Goal: Transaction & Acquisition: Purchase product/service

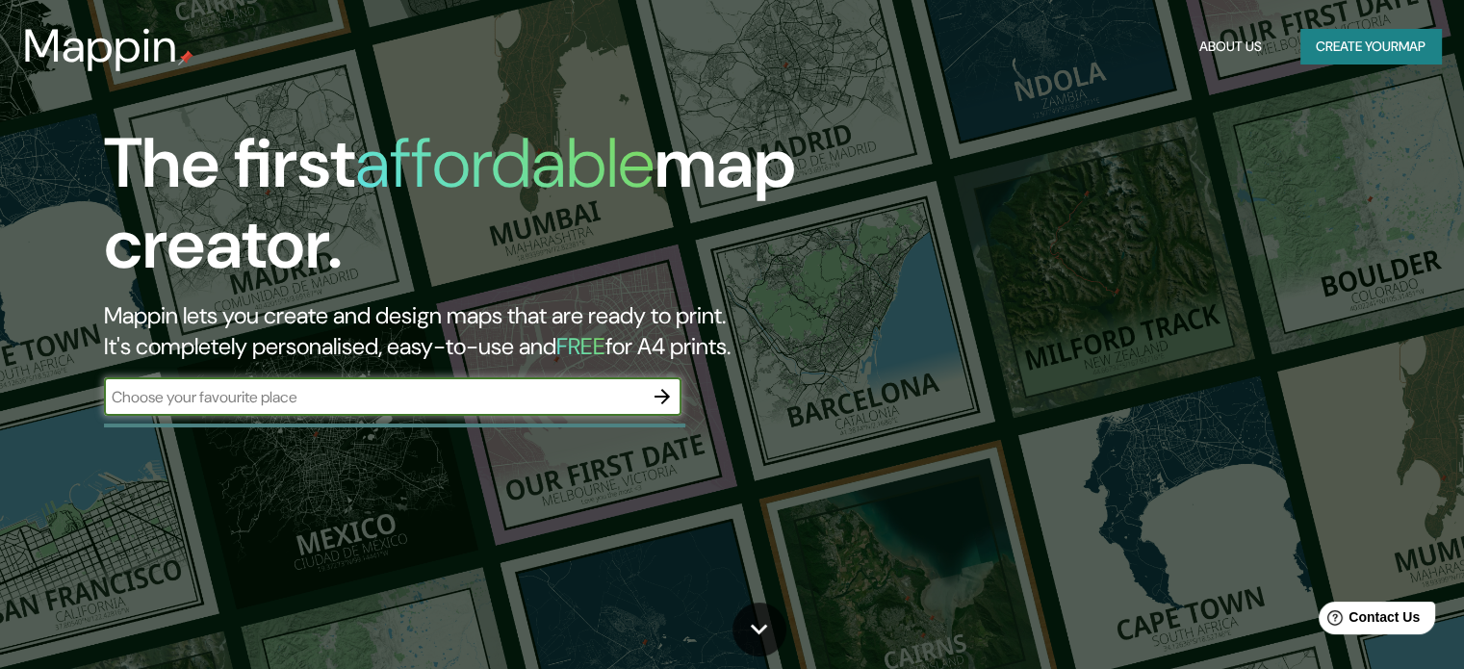
click at [1369, 41] on button "Create your map" at bounding box center [1370, 47] width 141 height 36
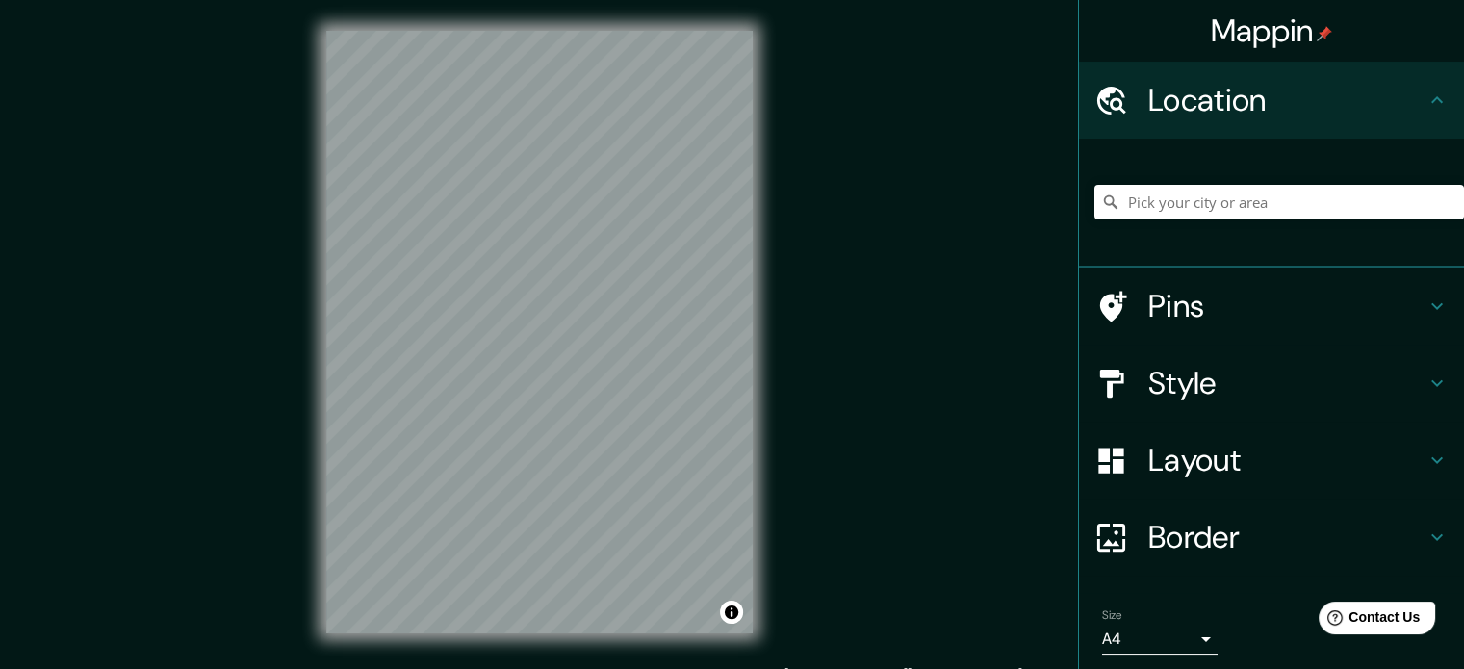
click at [1273, 79] on div "Location" at bounding box center [1271, 100] width 385 height 77
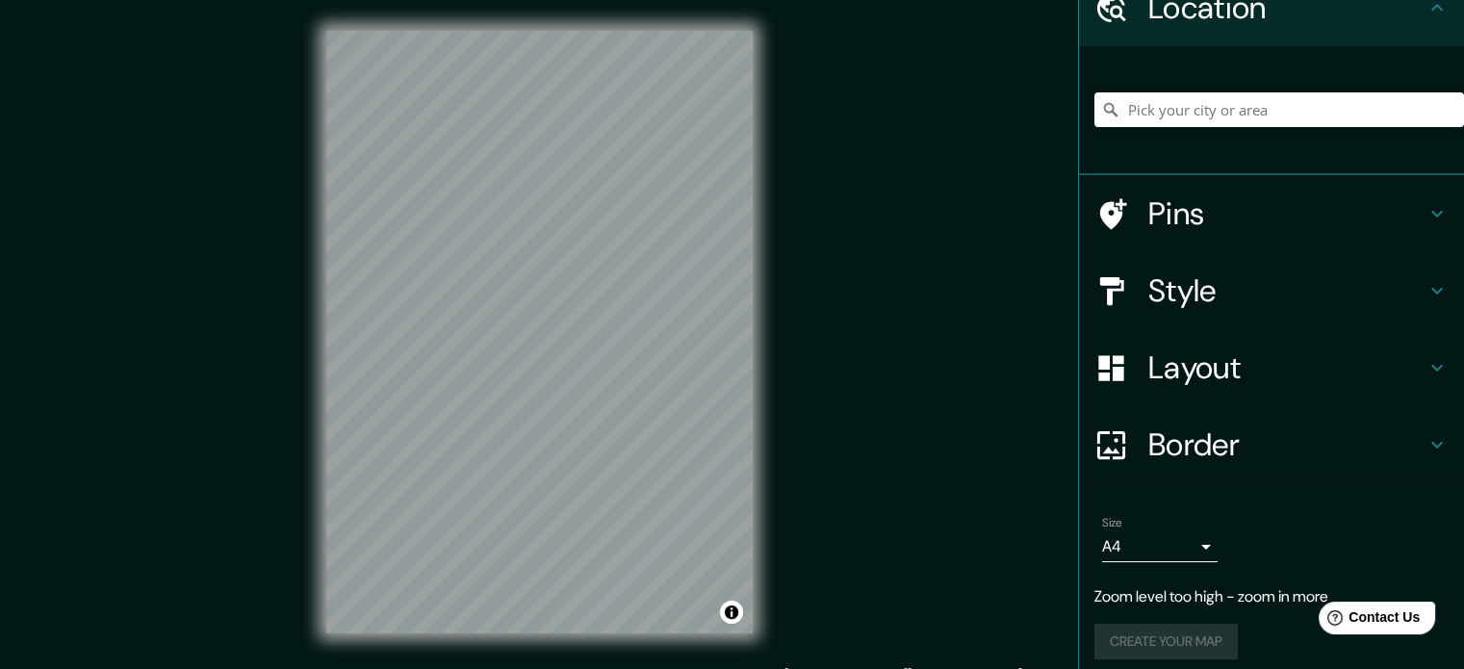
scroll to position [104, 0]
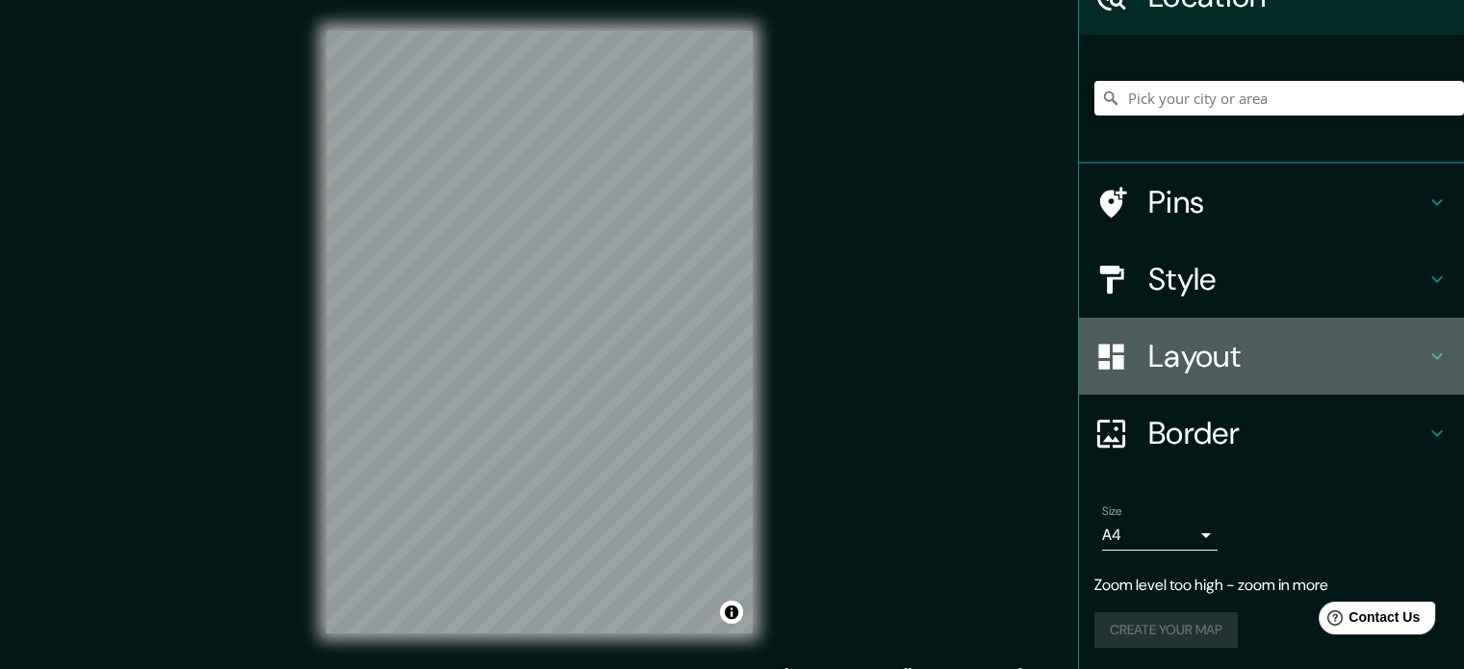
click at [1174, 361] on h4 "Layout" at bounding box center [1286, 356] width 277 height 38
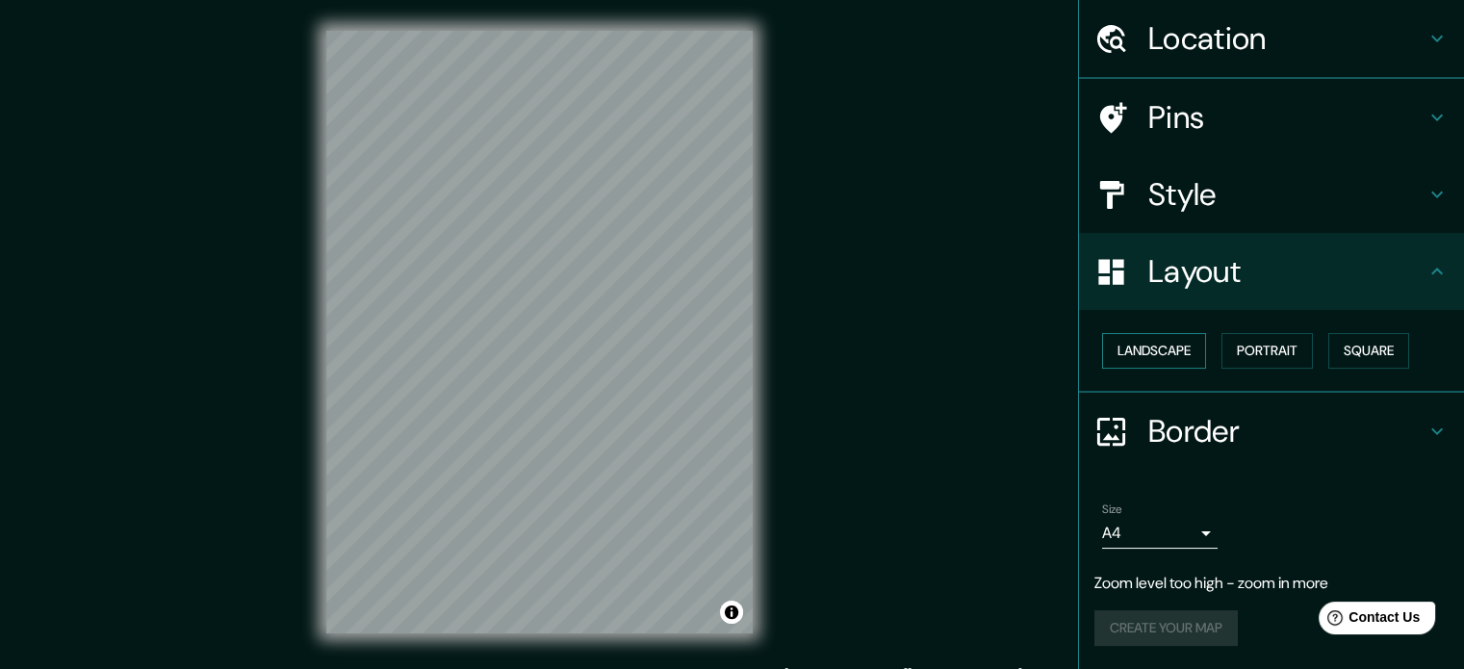
scroll to position [60, 0]
click at [1194, 213] on h4 "Style" at bounding box center [1286, 196] width 277 height 38
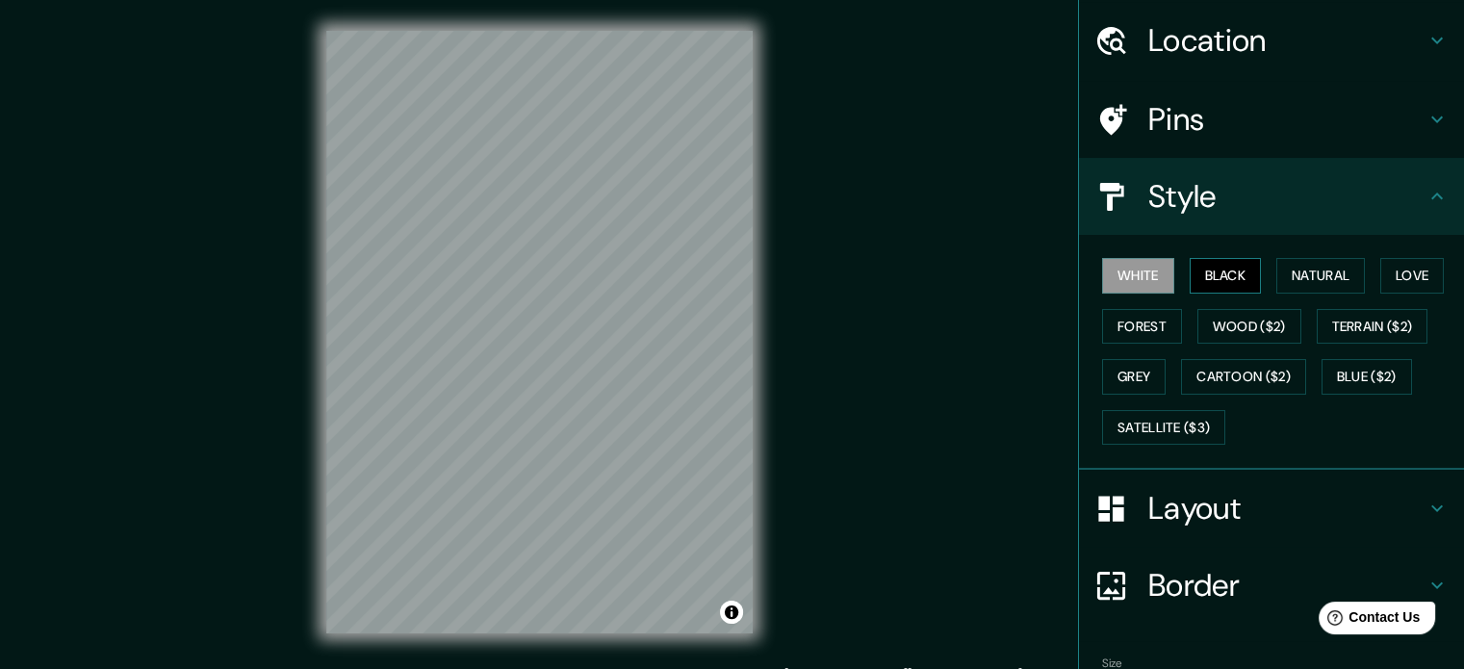
click at [1200, 268] on button "Black" at bounding box center [1226, 276] width 72 height 36
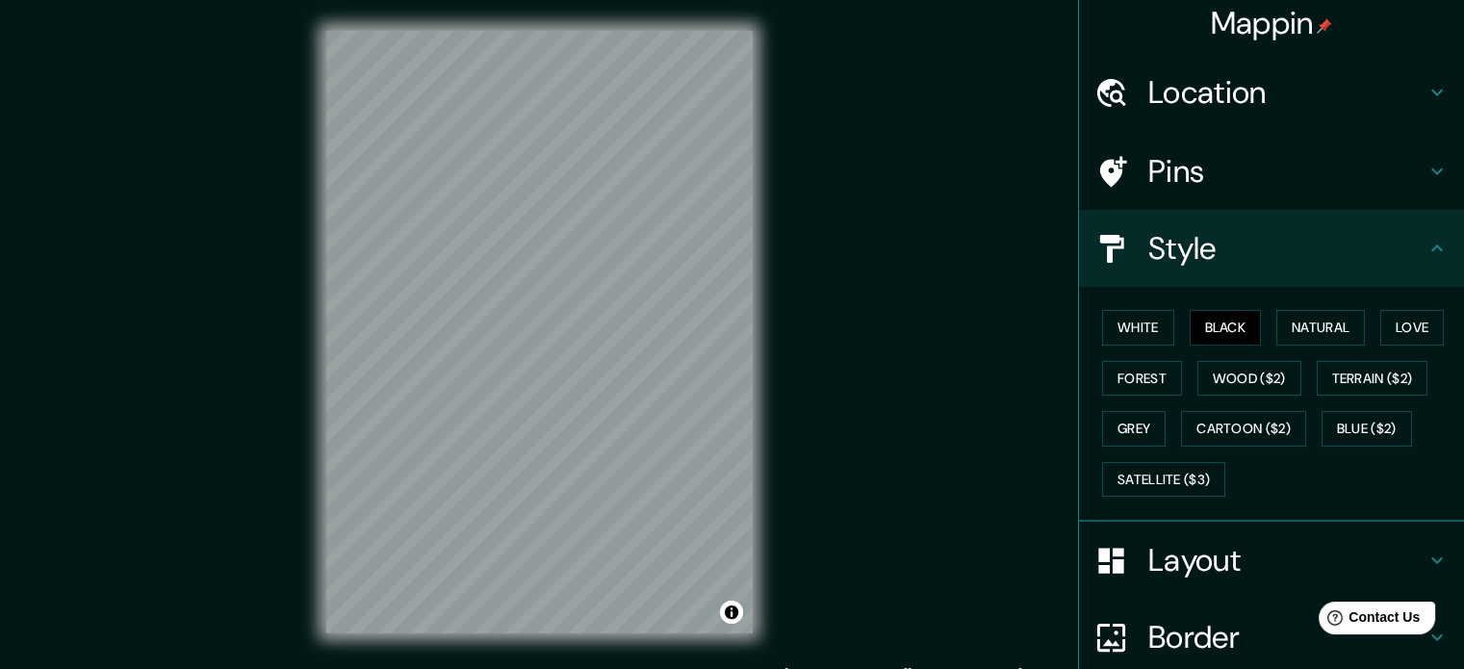
scroll to position [0, 0]
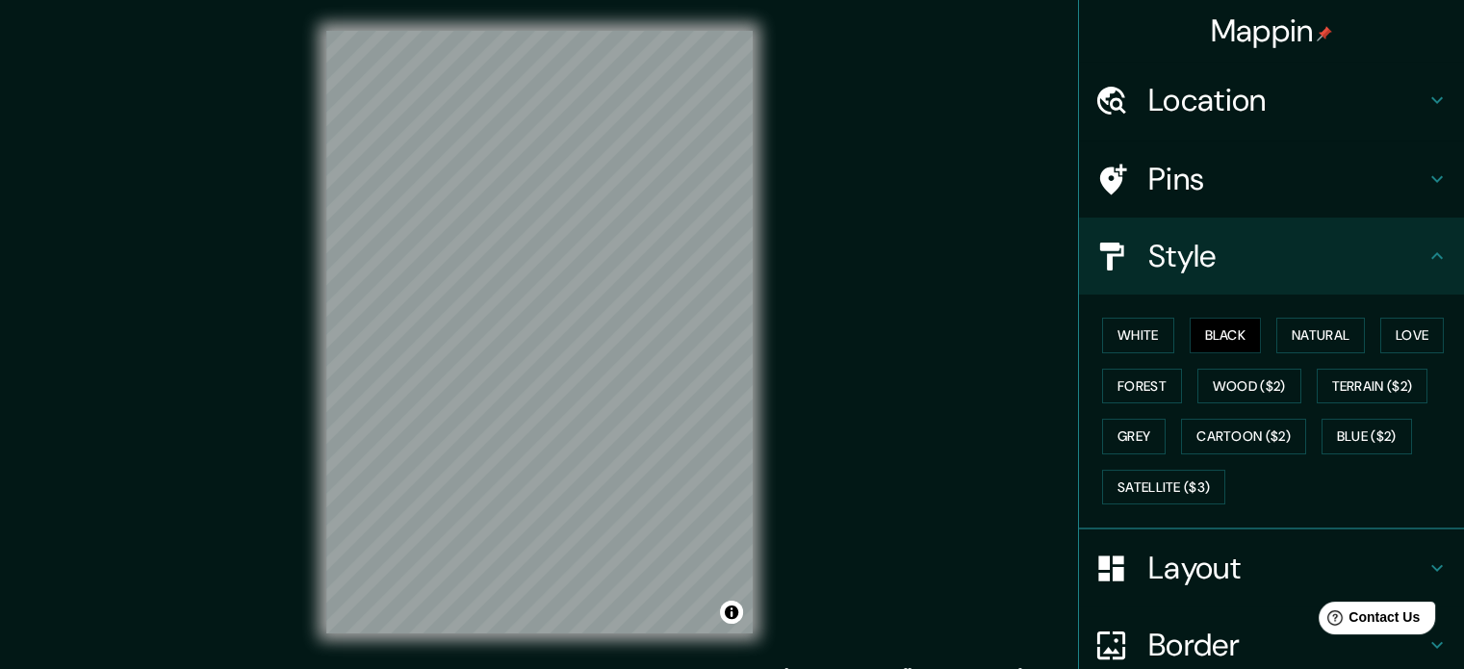
click at [1236, 96] on h4 "Location" at bounding box center [1286, 100] width 277 height 38
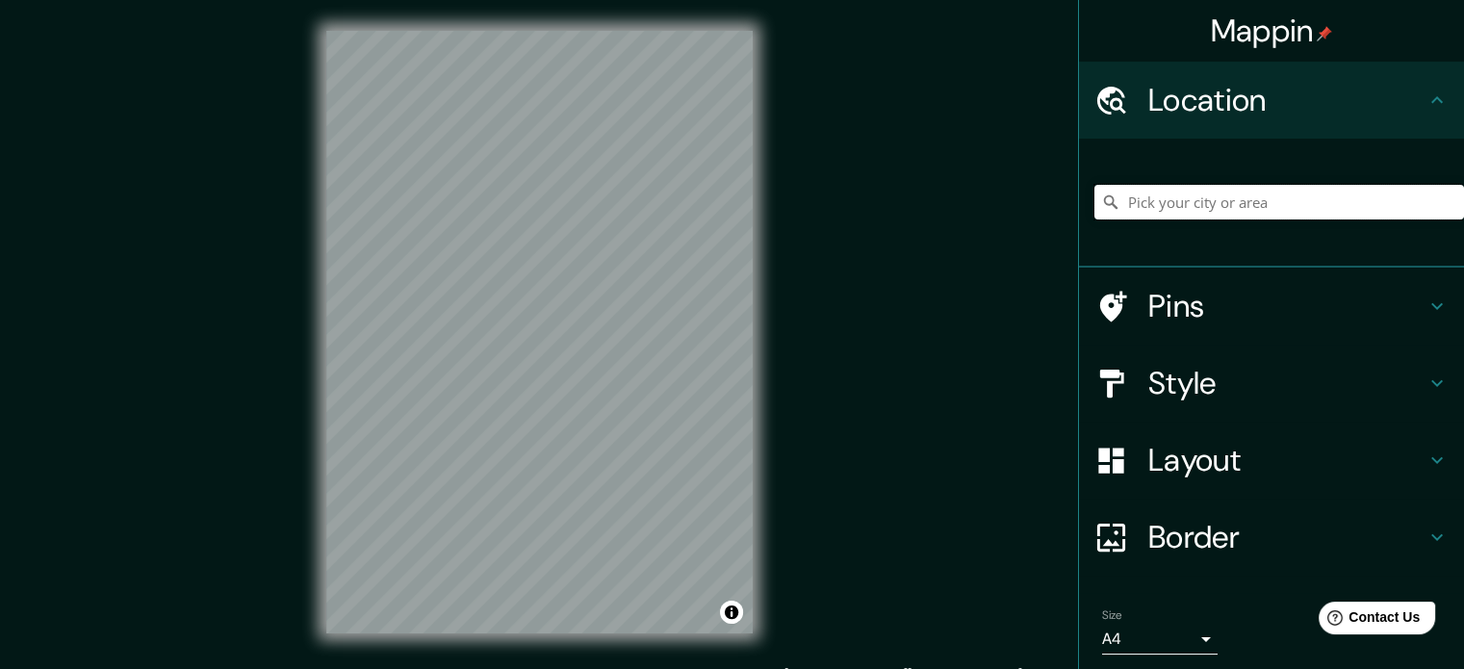
click at [1235, 194] on input "Pick your city or area" at bounding box center [1279, 202] width 370 height 35
type input "Piura, [GEOGRAPHIC_DATA], [GEOGRAPHIC_DATA]"
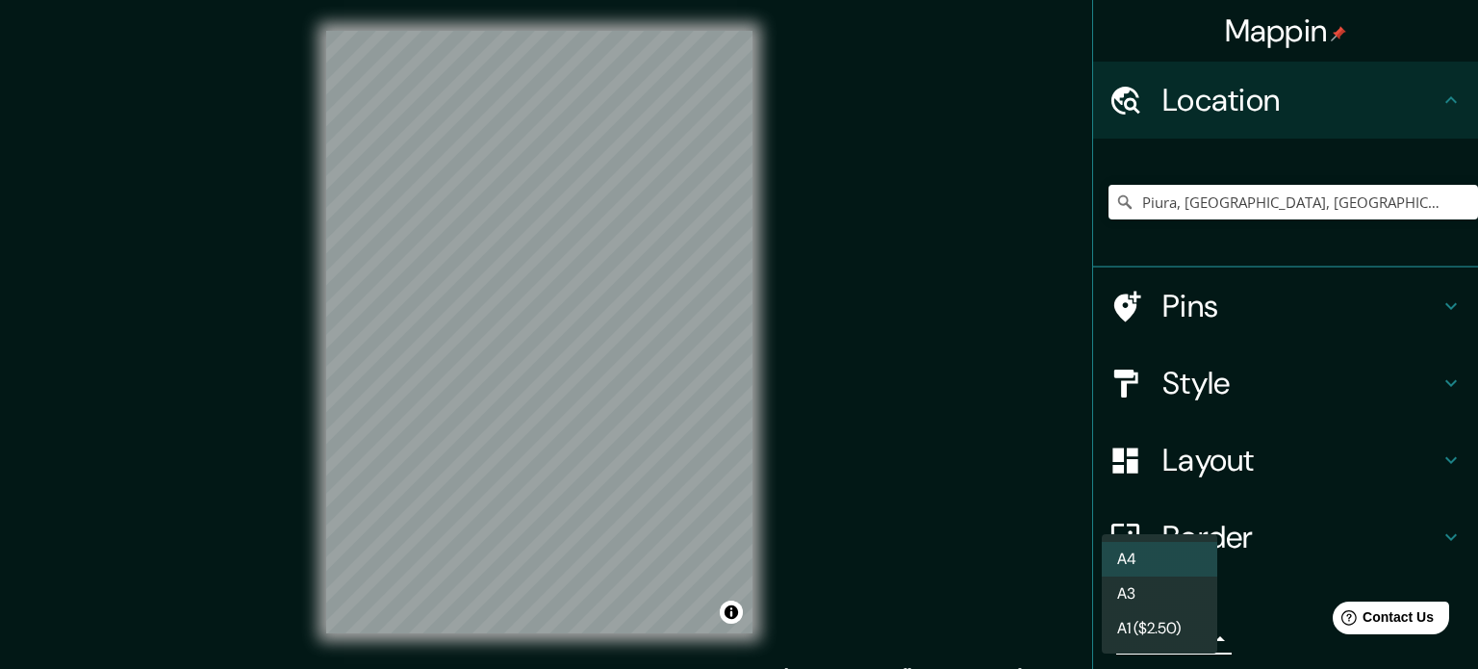
click at [1166, 635] on body "Mappin Location [GEOGRAPHIC_DATA], [GEOGRAPHIC_DATA], [GEOGRAPHIC_DATA] [GEOGRA…" at bounding box center [739, 334] width 1478 height 669
click at [1155, 596] on li "A3" at bounding box center [1159, 593] width 115 height 35
type input "a4"
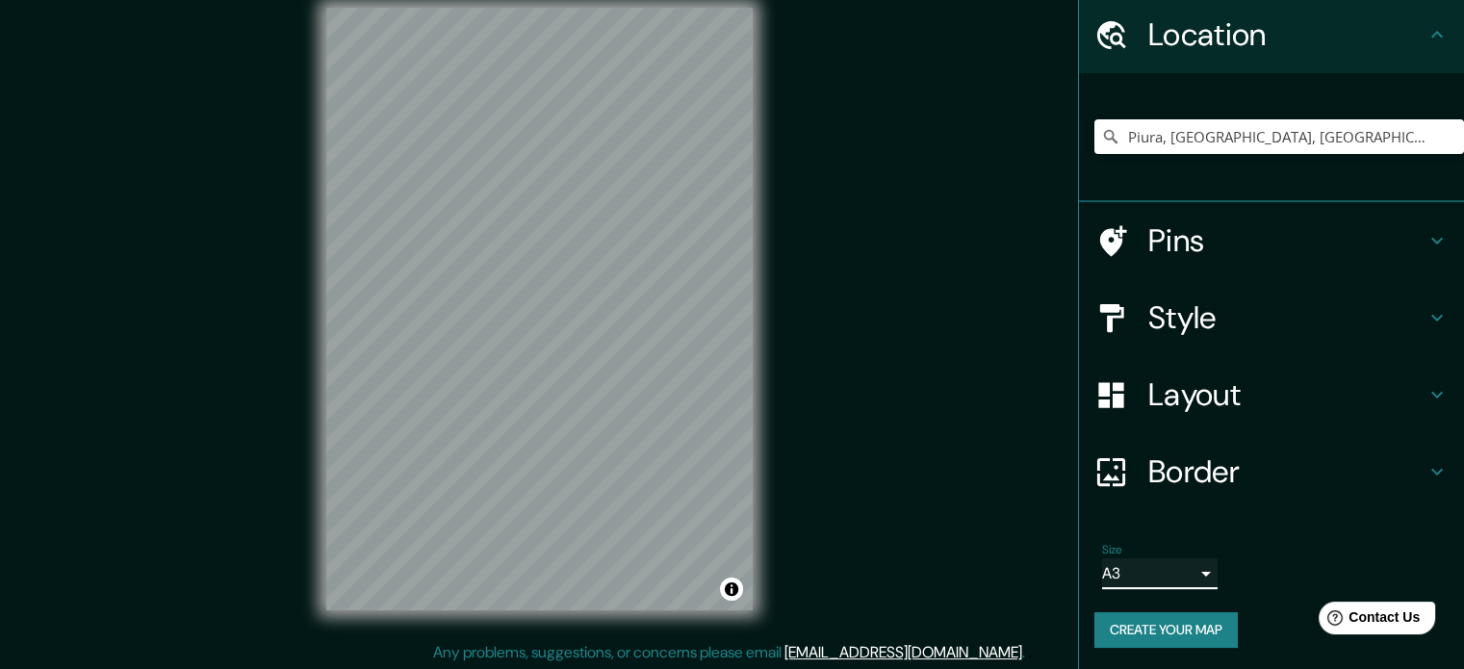
scroll to position [25, 0]
click at [1178, 465] on h4 "Border" at bounding box center [1286, 471] width 277 height 38
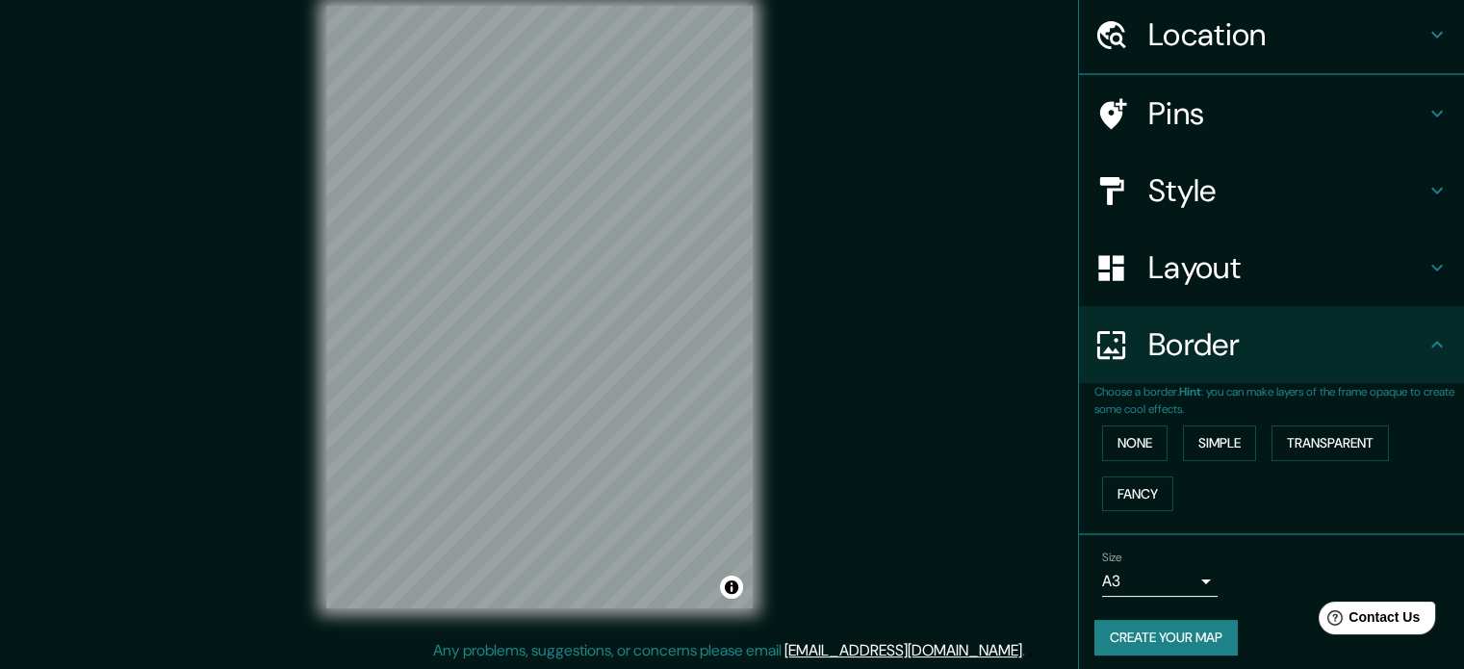
scroll to position [65, 0]
click at [1202, 436] on button "Simple" at bounding box center [1219, 443] width 73 height 36
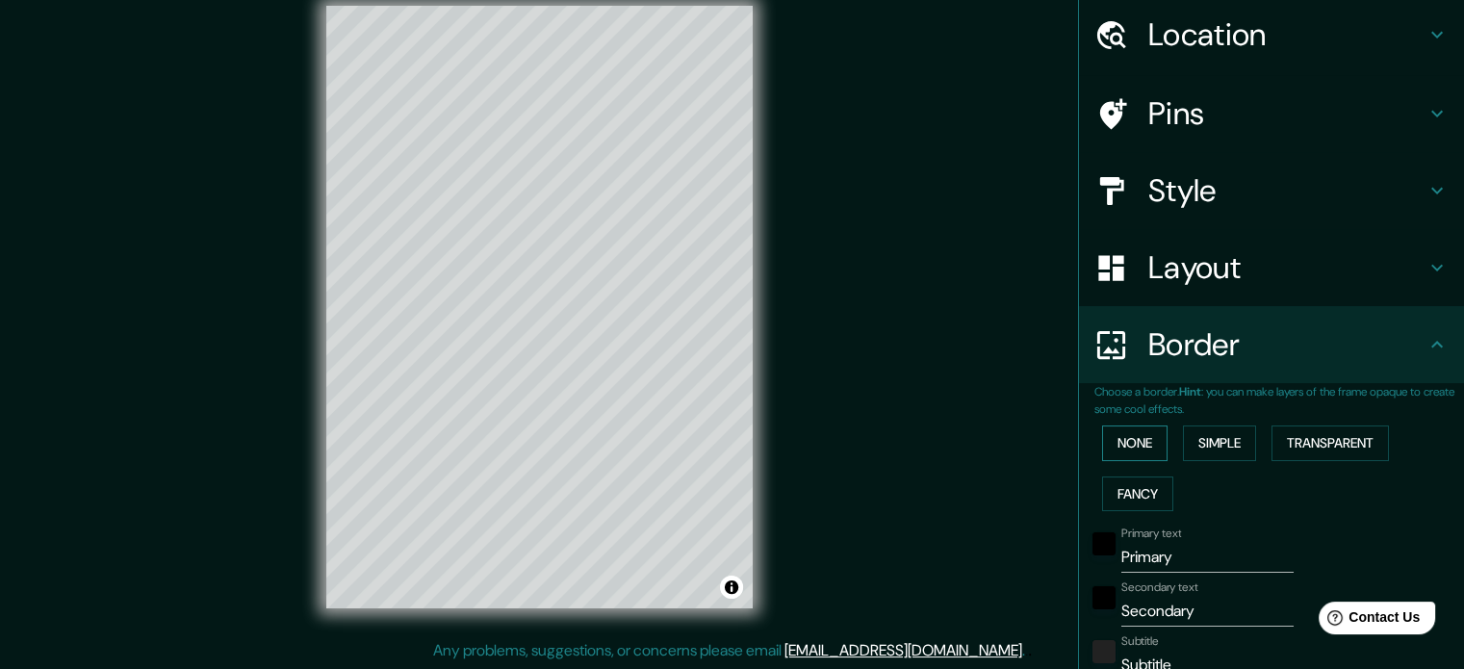
click at [1133, 438] on button "None" at bounding box center [1134, 443] width 65 height 36
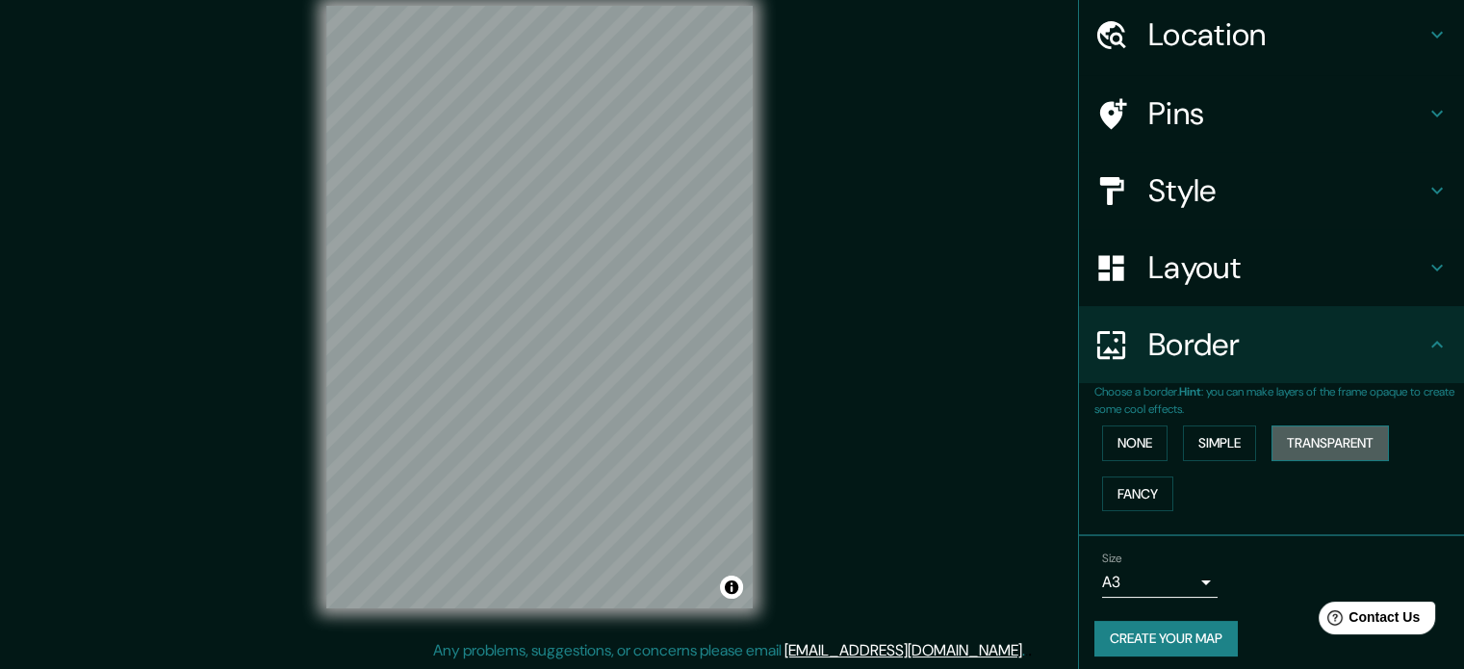
drag, startPoint x: 1336, startPoint y: 434, endPoint x: 1266, endPoint y: 449, distance: 71.9
click at [1332, 436] on button "Transparent" at bounding box center [1329, 443] width 117 height 36
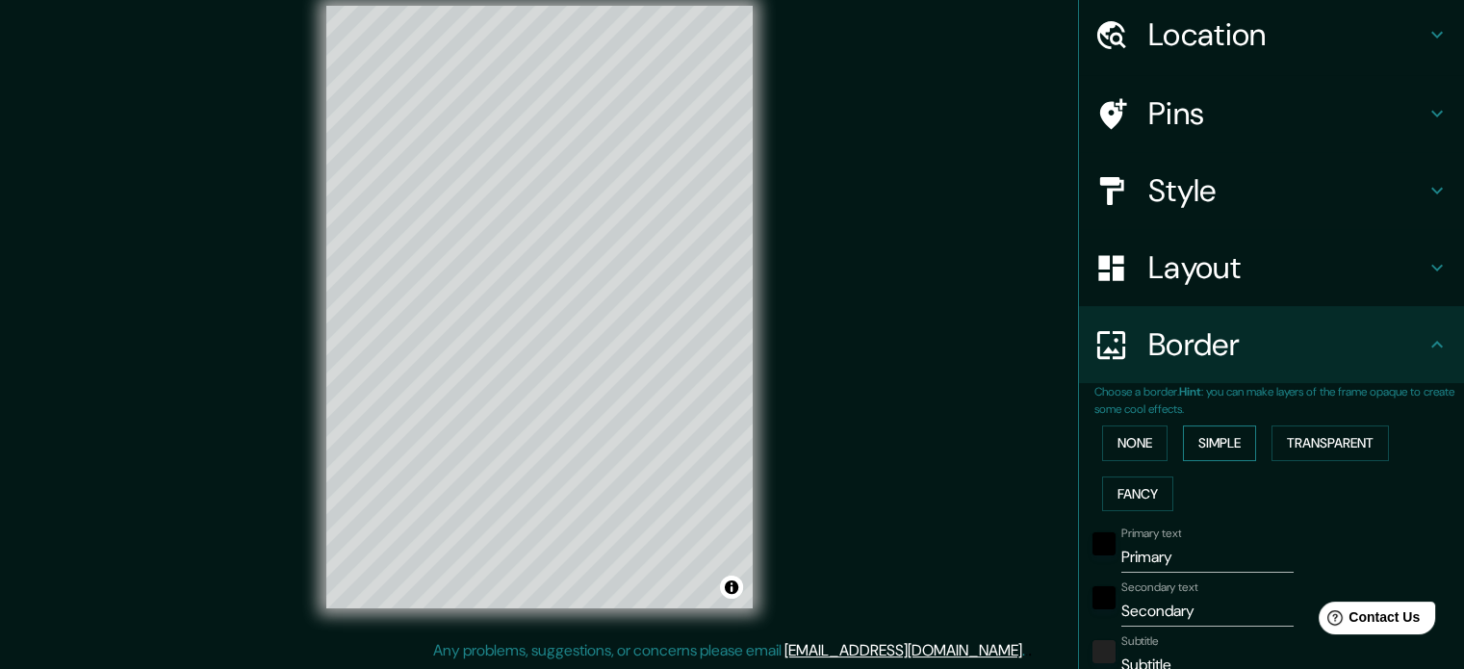
click at [1195, 451] on button "Simple" at bounding box center [1219, 443] width 73 height 36
click at [1126, 448] on button "None" at bounding box center [1134, 443] width 65 height 36
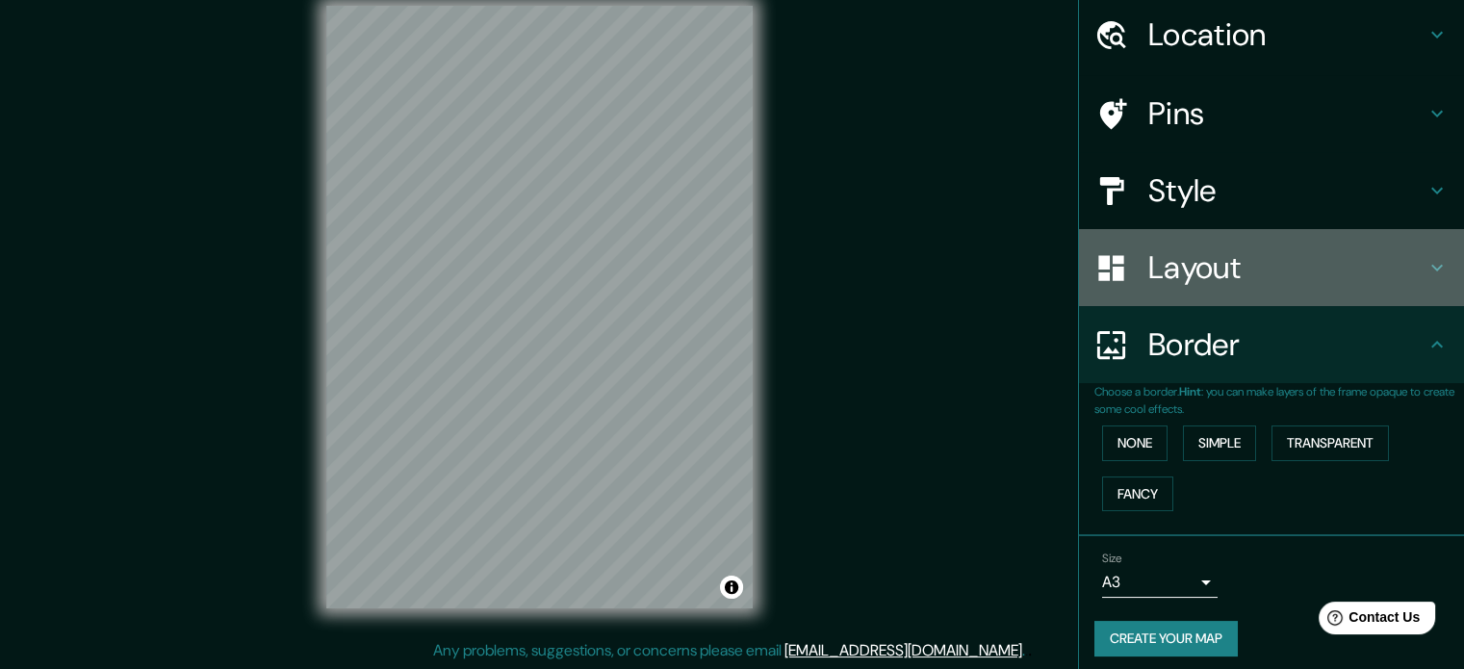
click at [1193, 272] on h4 "Layout" at bounding box center [1286, 267] width 277 height 38
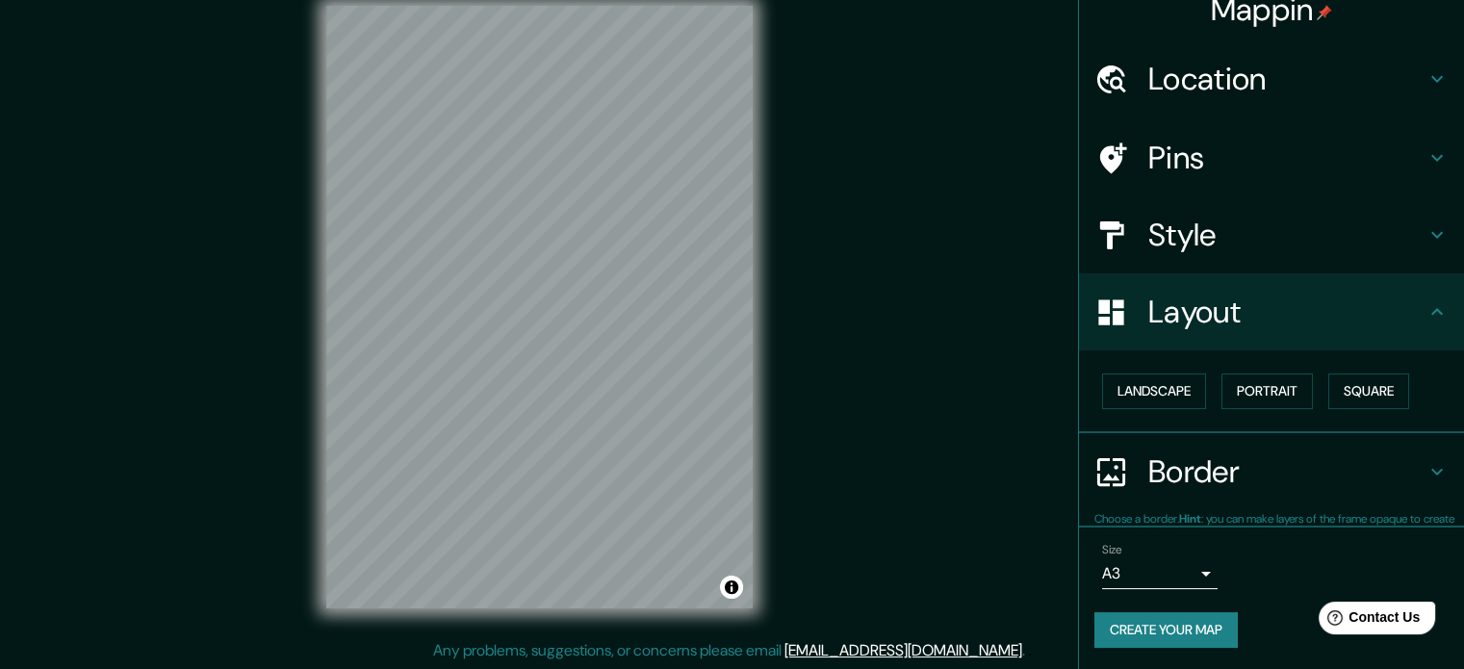
scroll to position [21, 0]
click at [1146, 389] on button "Landscape" at bounding box center [1154, 391] width 104 height 36
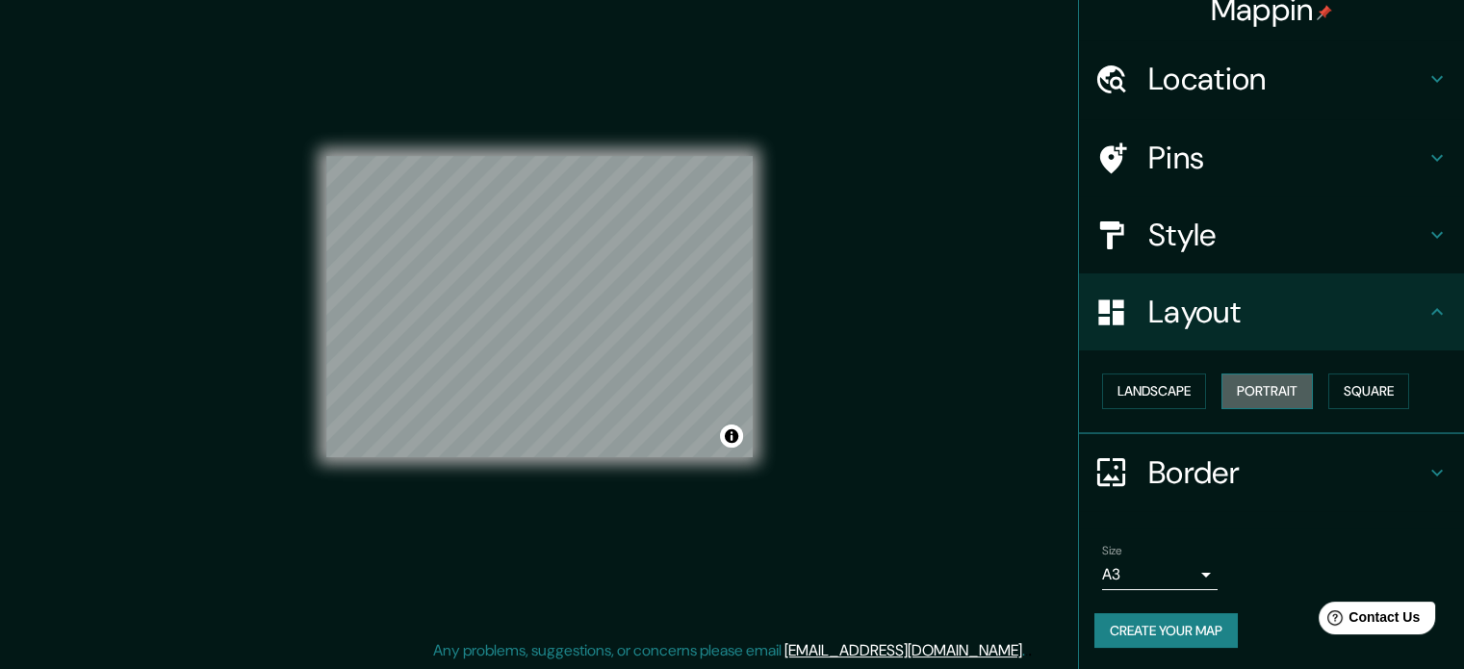
click at [1255, 373] on button "Portrait" at bounding box center [1266, 391] width 91 height 36
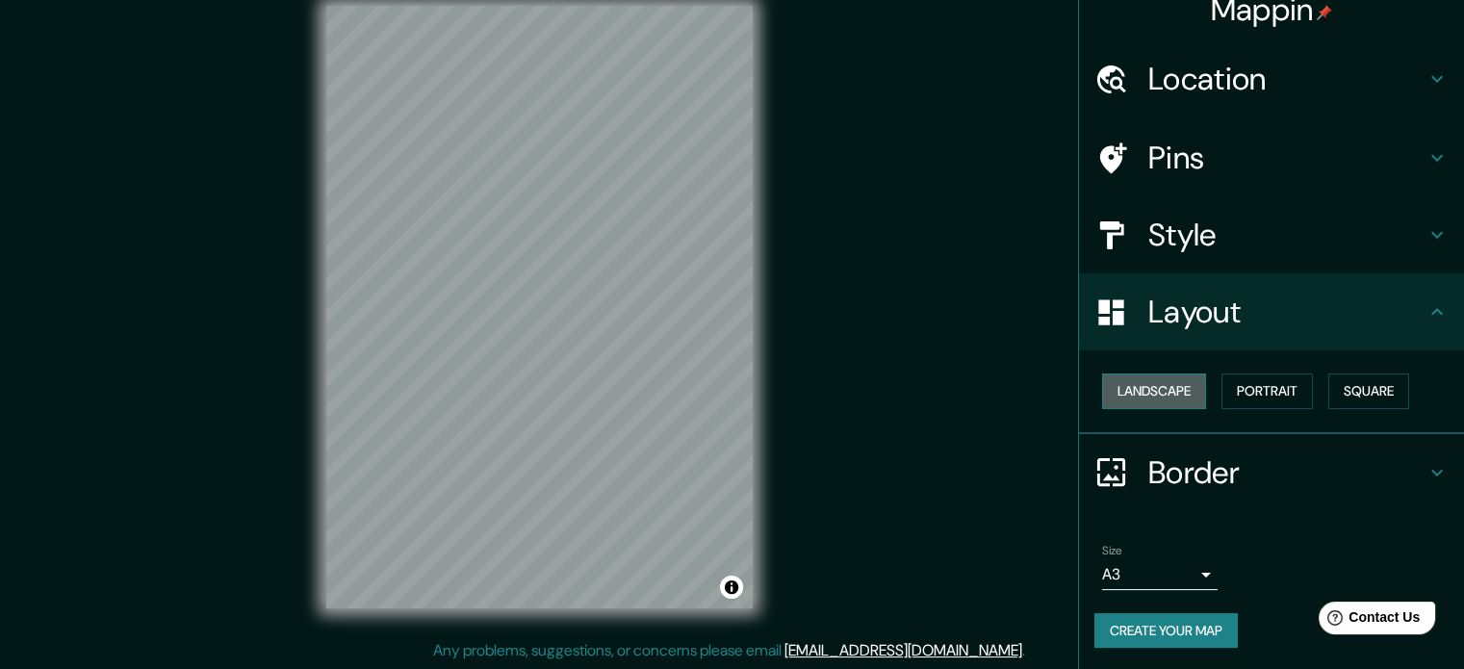
click at [1124, 380] on button "Landscape" at bounding box center [1154, 391] width 104 height 36
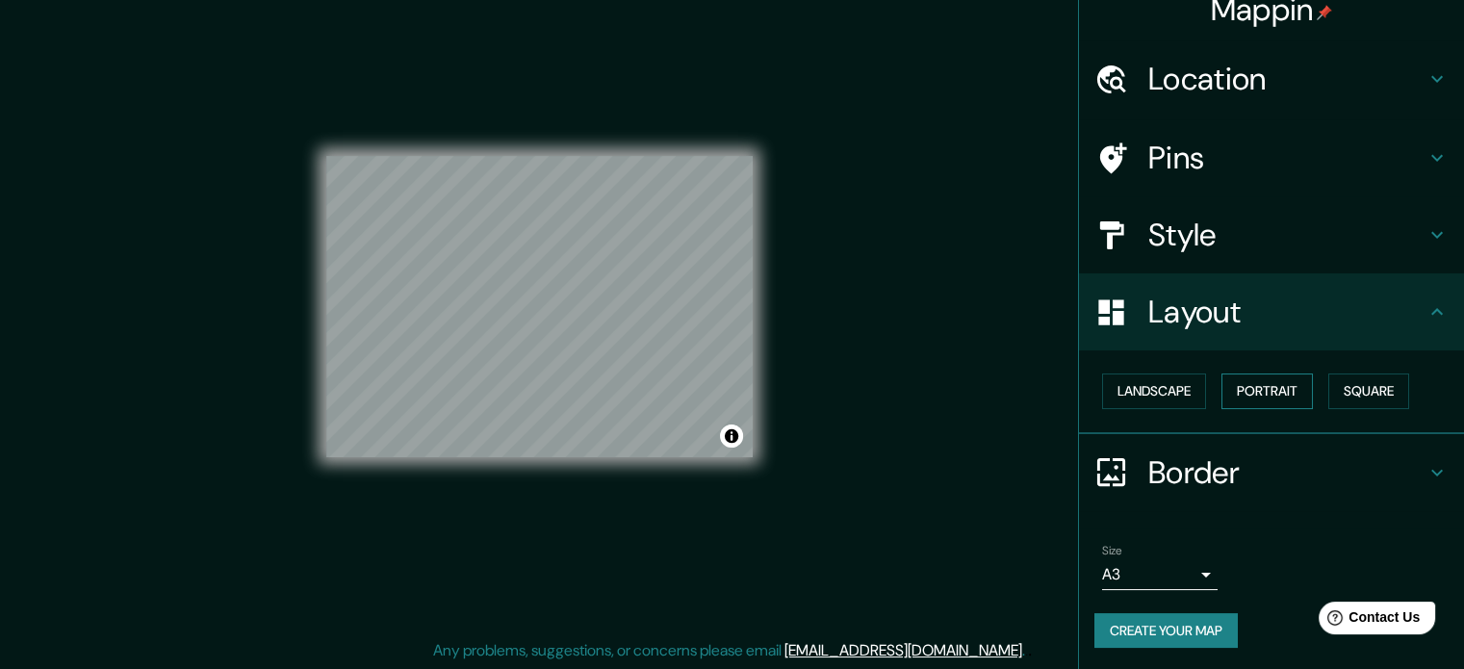
click at [1297, 386] on button "Portrait" at bounding box center [1266, 391] width 91 height 36
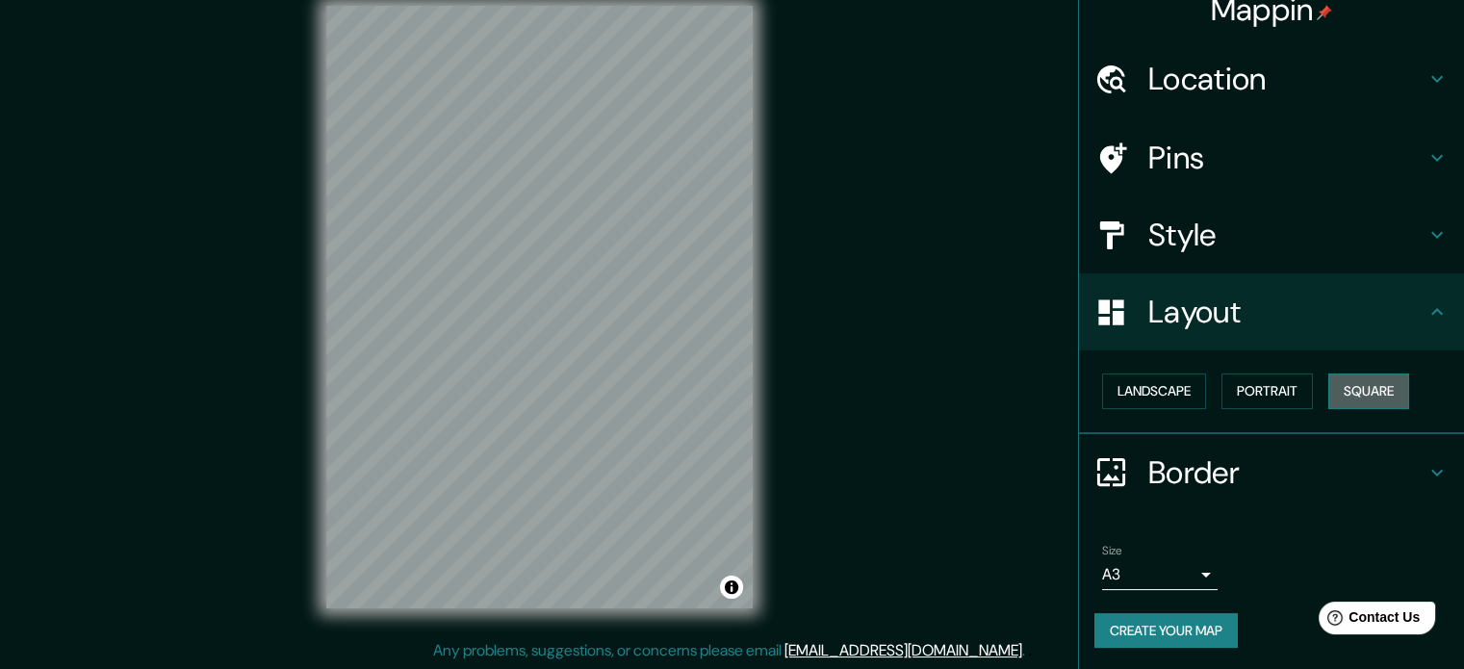
click at [1373, 381] on button "Square" at bounding box center [1368, 391] width 81 height 36
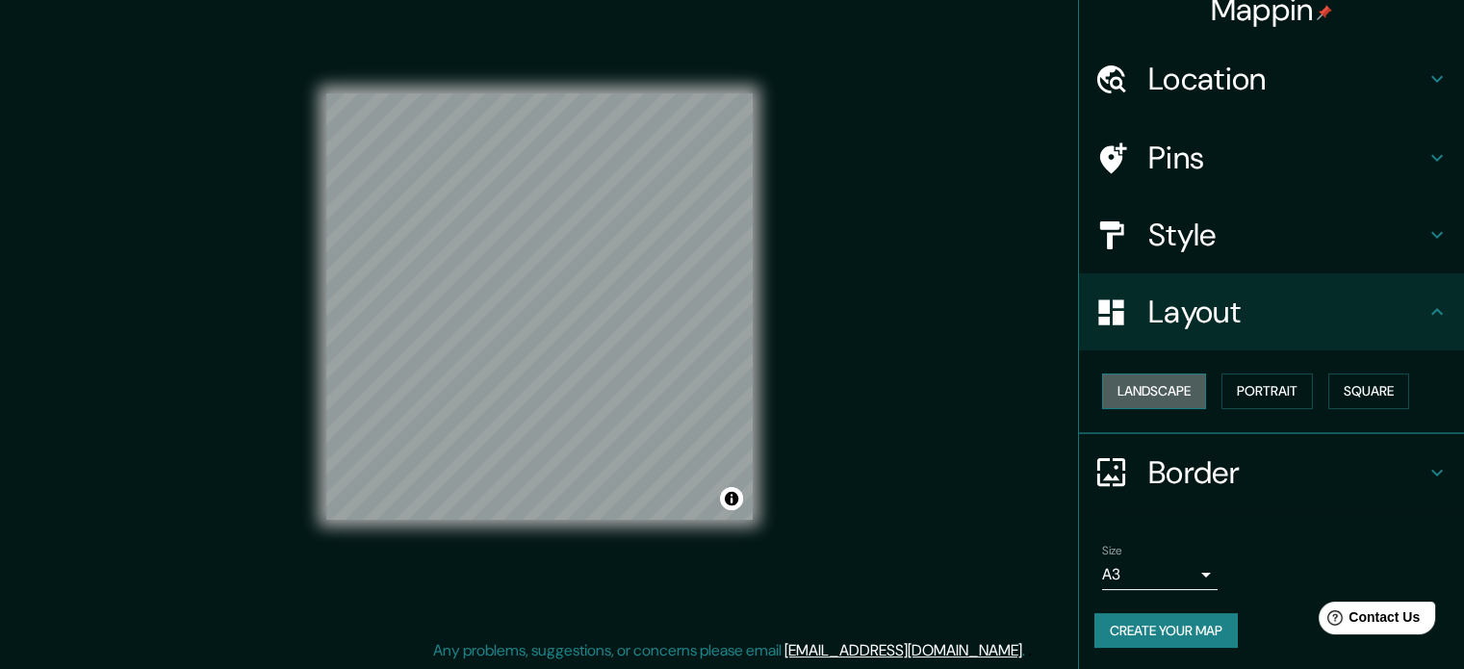
click at [1120, 393] on button "Landscape" at bounding box center [1154, 391] width 104 height 36
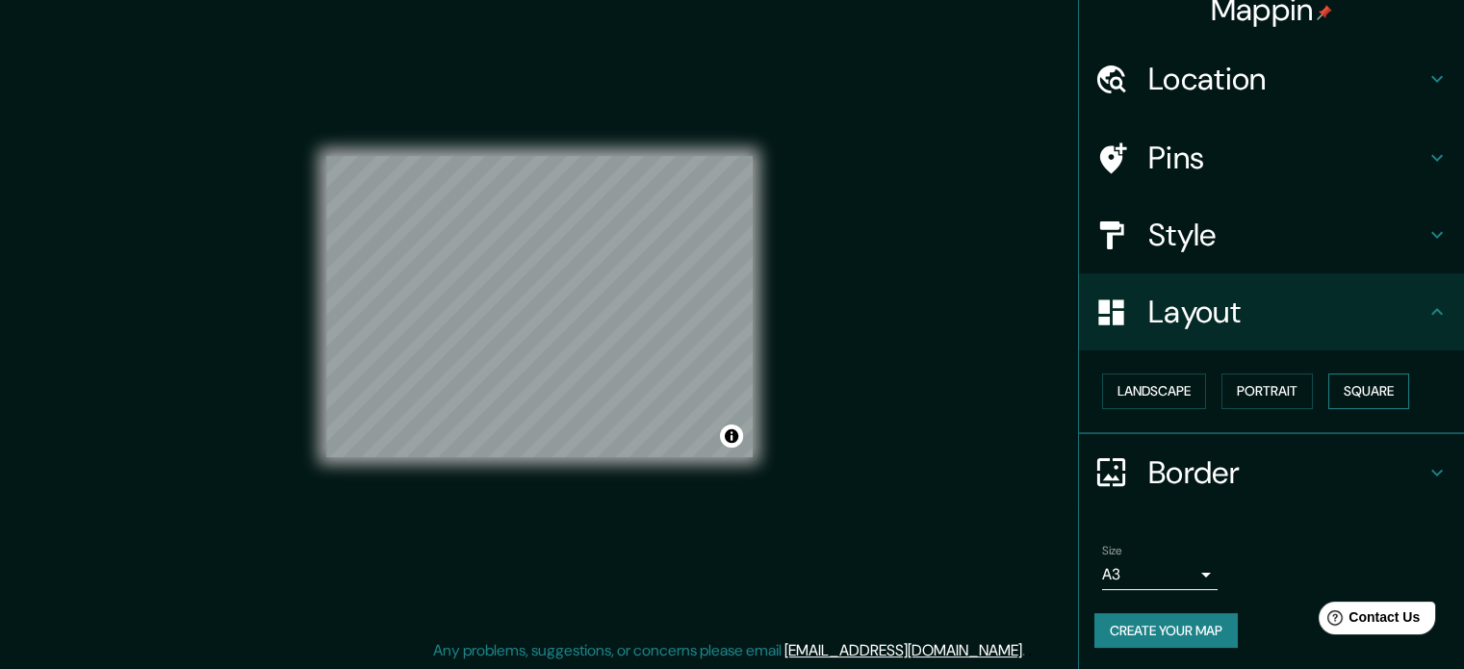
click at [1391, 379] on button "Square" at bounding box center [1368, 391] width 81 height 36
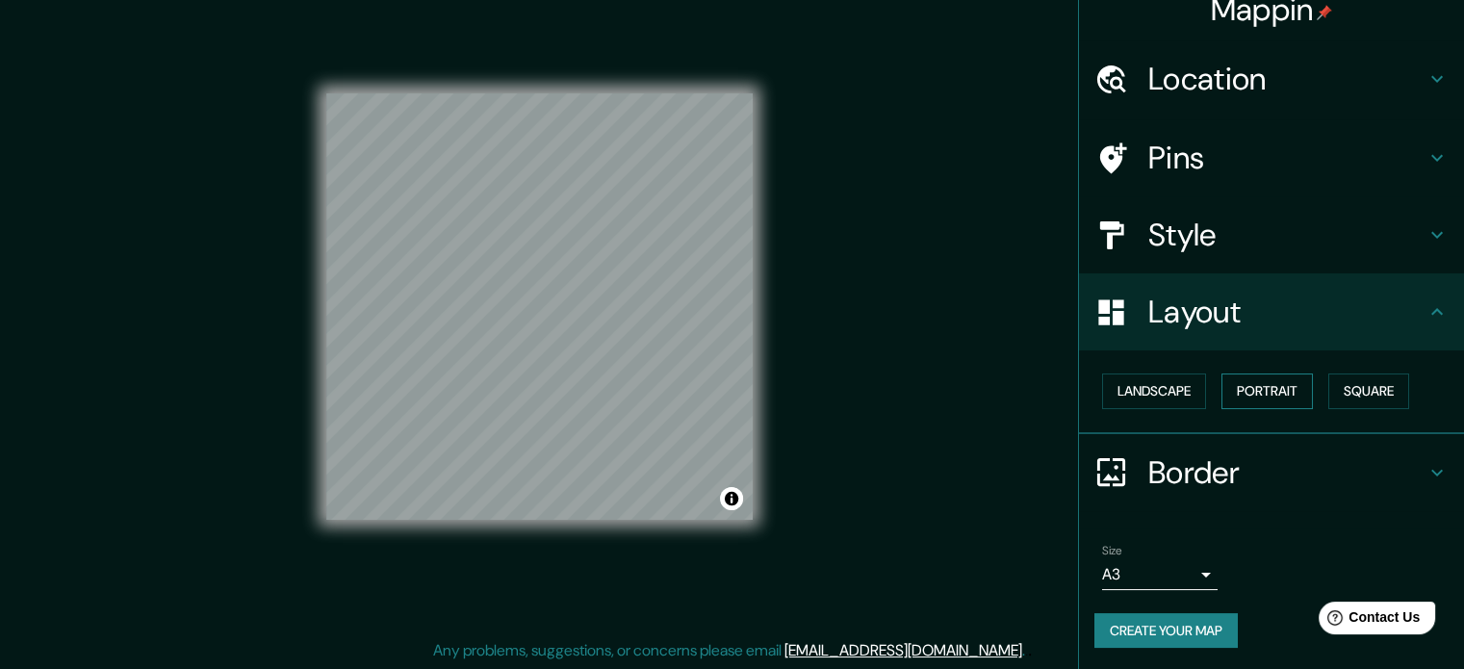
click at [1269, 387] on button "Portrait" at bounding box center [1266, 391] width 91 height 36
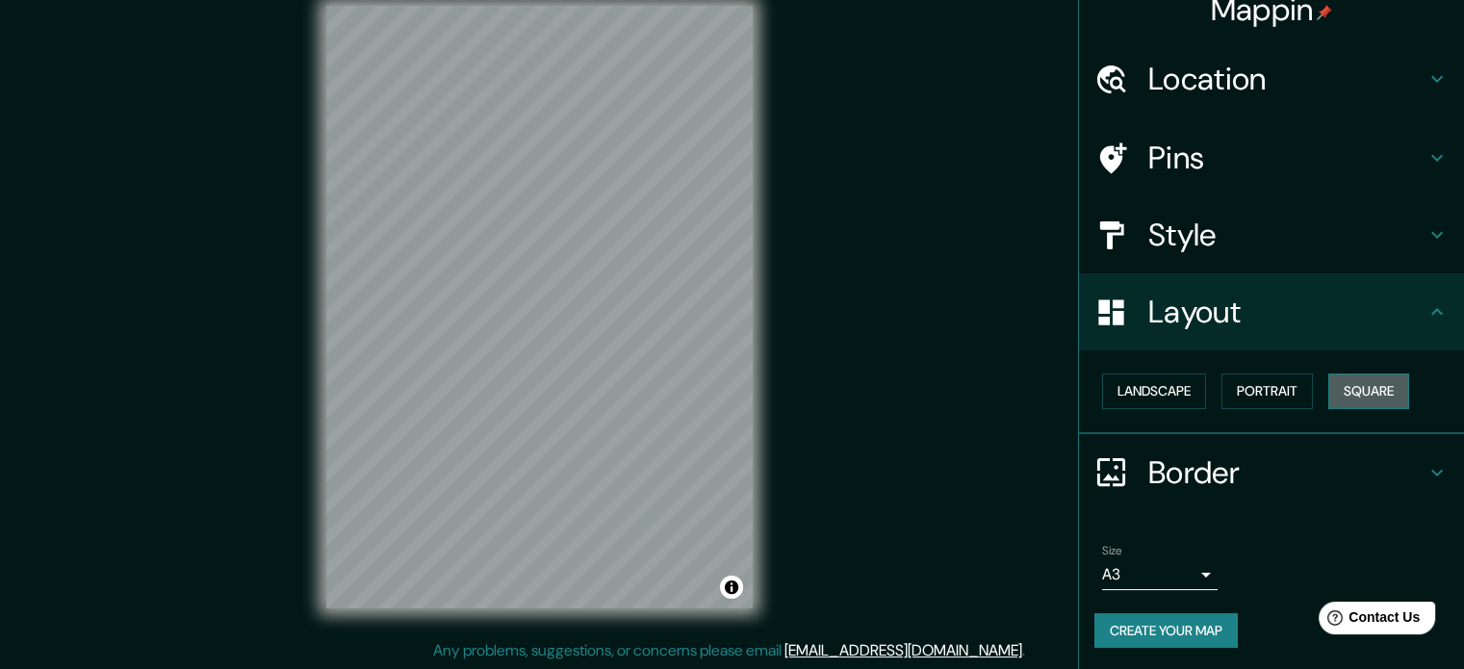
click at [1341, 387] on button "Square" at bounding box center [1368, 391] width 81 height 36
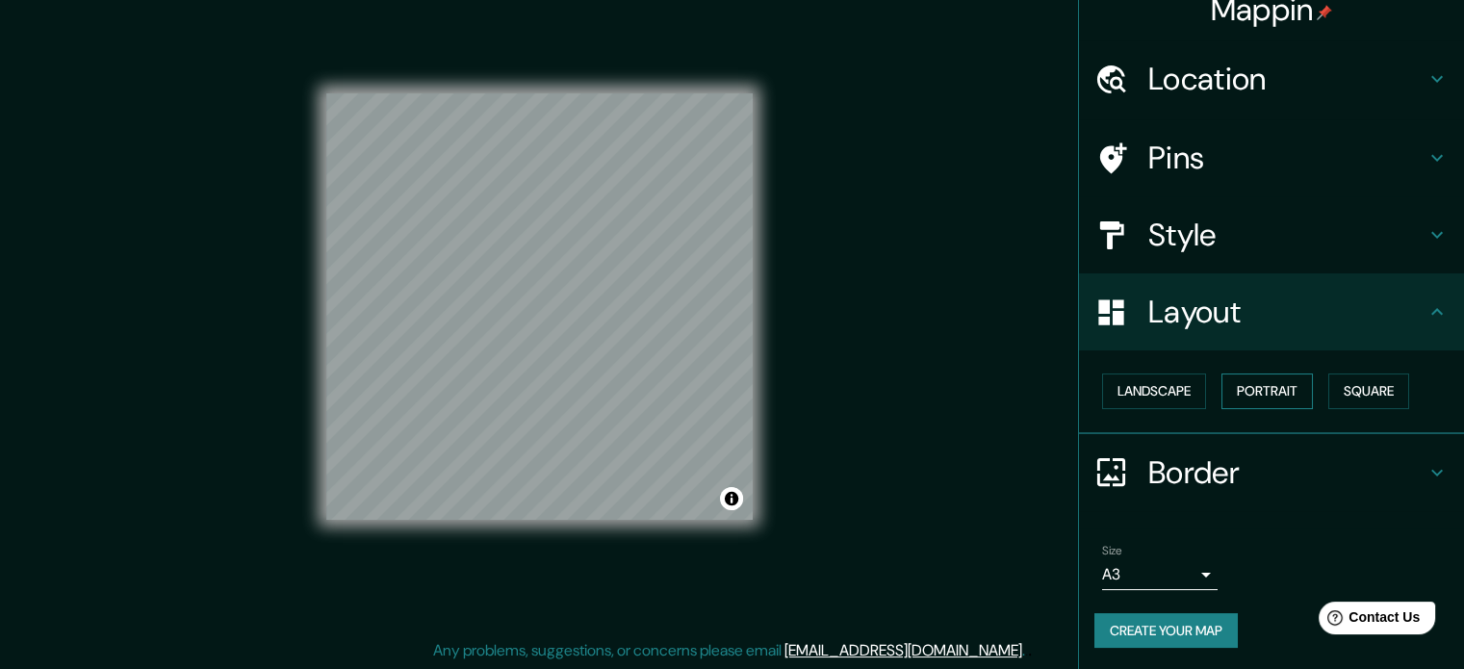
click at [1251, 388] on button "Portrait" at bounding box center [1266, 391] width 91 height 36
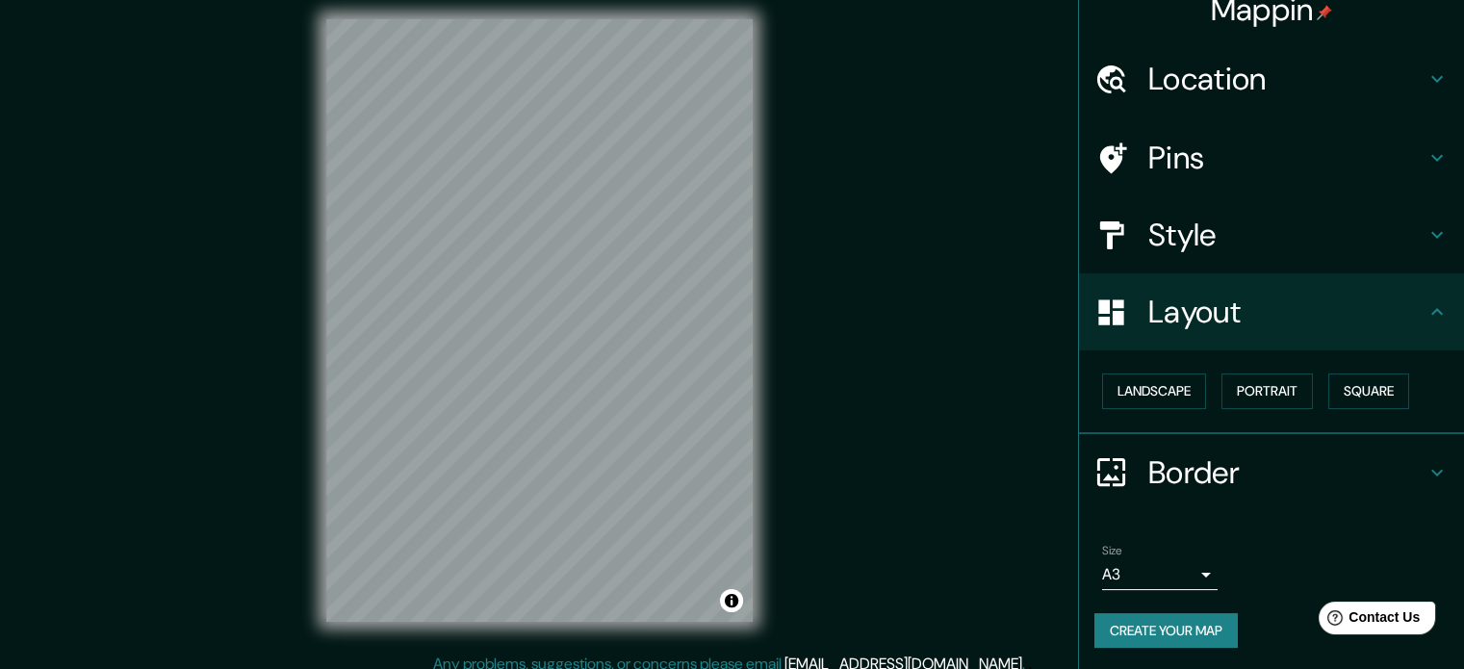
scroll to position [0, 0]
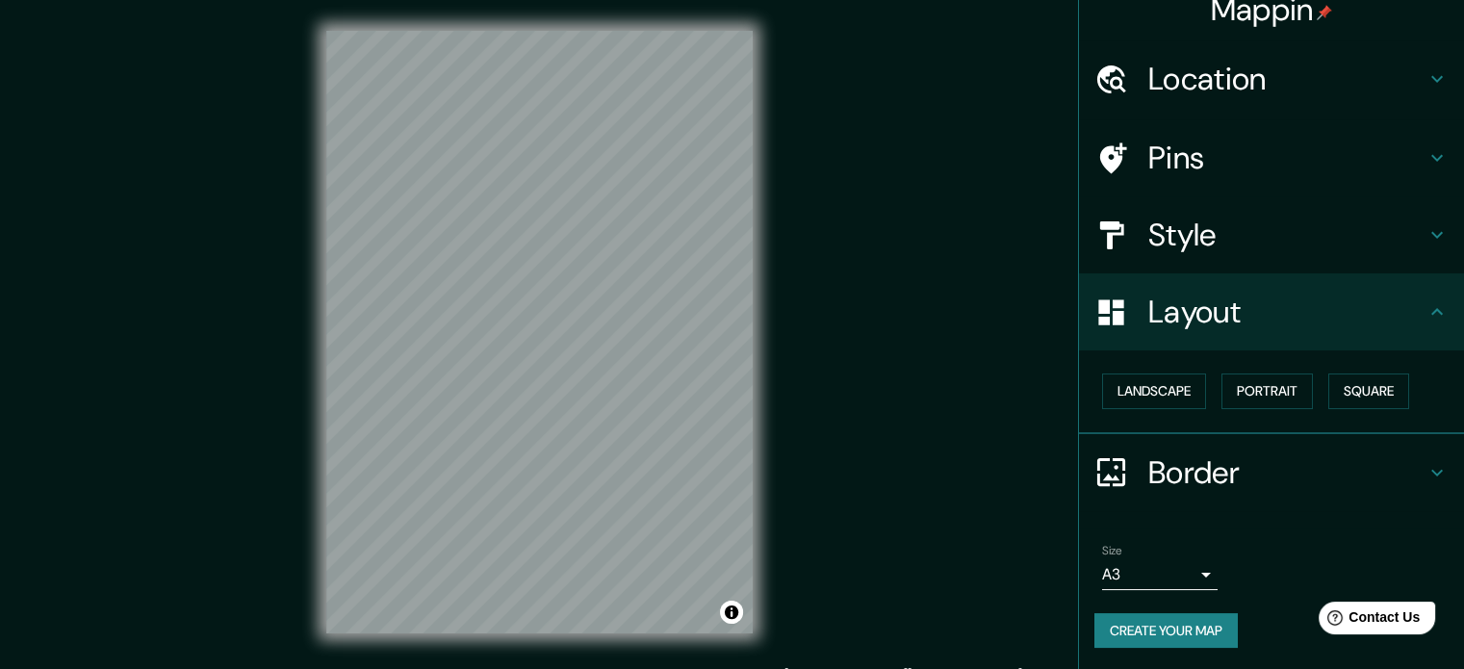
click at [1212, 210] on div "Style" at bounding box center [1271, 234] width 385 height 77
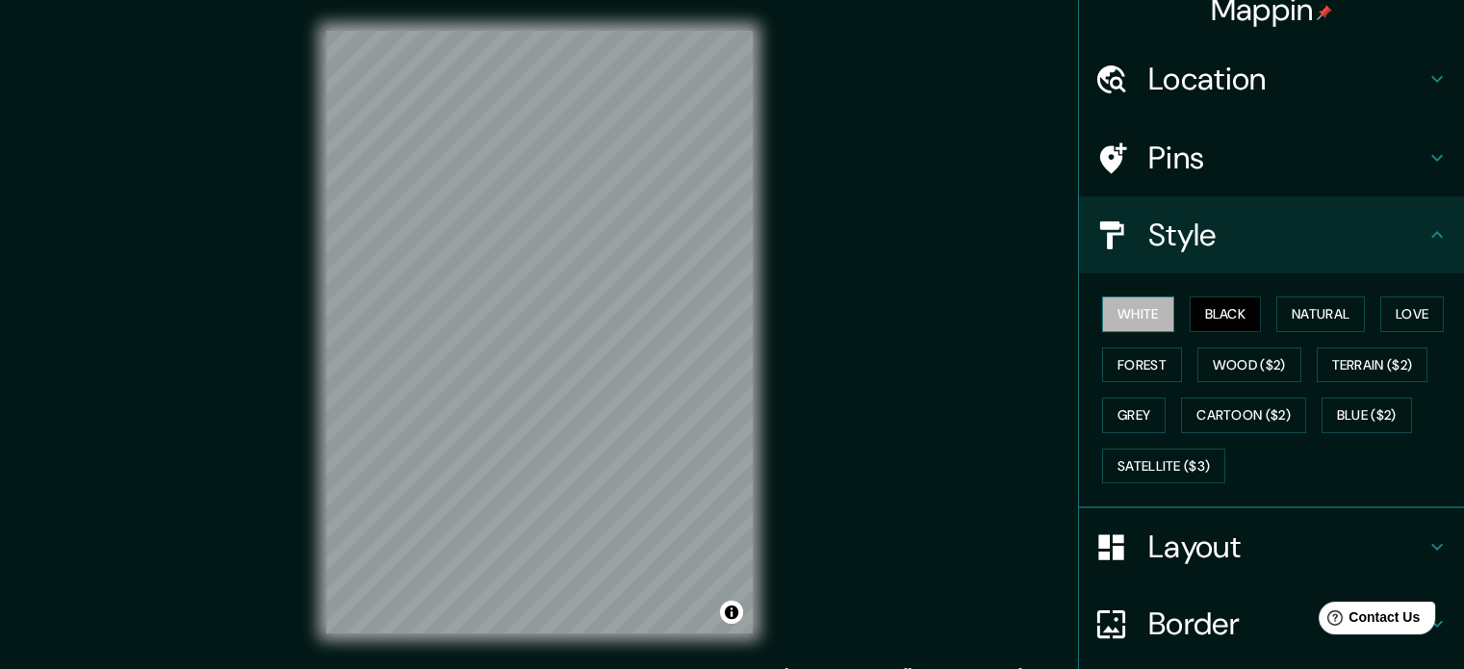
click at [1132, 307] on button "White" at bounding box center [1138, 314] width 72 height 36
click at [1215, 307] on button "Black" at bounding box center [1226, 314] width 72 height 36
click at [1308, 313] on button "Natural" at bounding box center [1320, 314] width 89 height 36
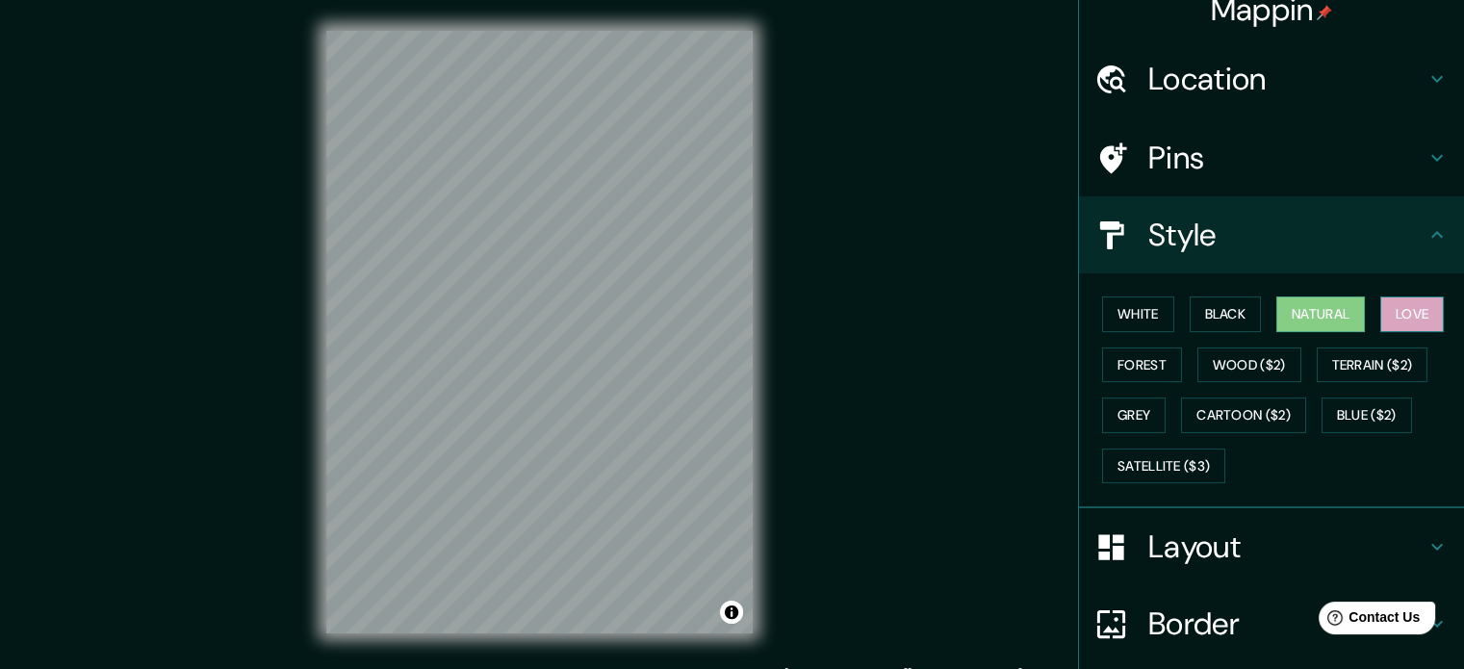
click at [1405, 306] on button "Love" at bounding box center [1412, 314] width 64 height 36
click at [1132, 359] on button "Forest" at bounding box center [1142, 365] width 80 height 36
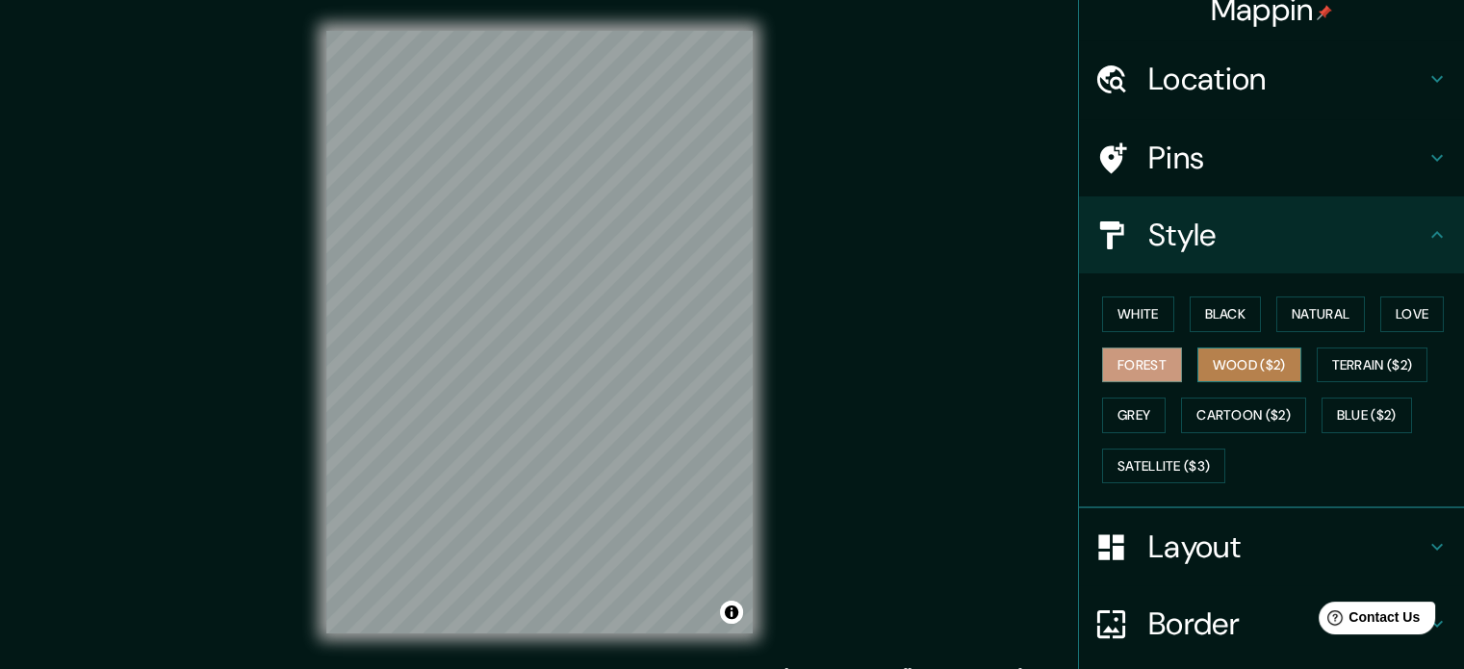
click at [1244, 350] on button "Wood ($2)" at bounding box center [1249, 365] width 104 height 36
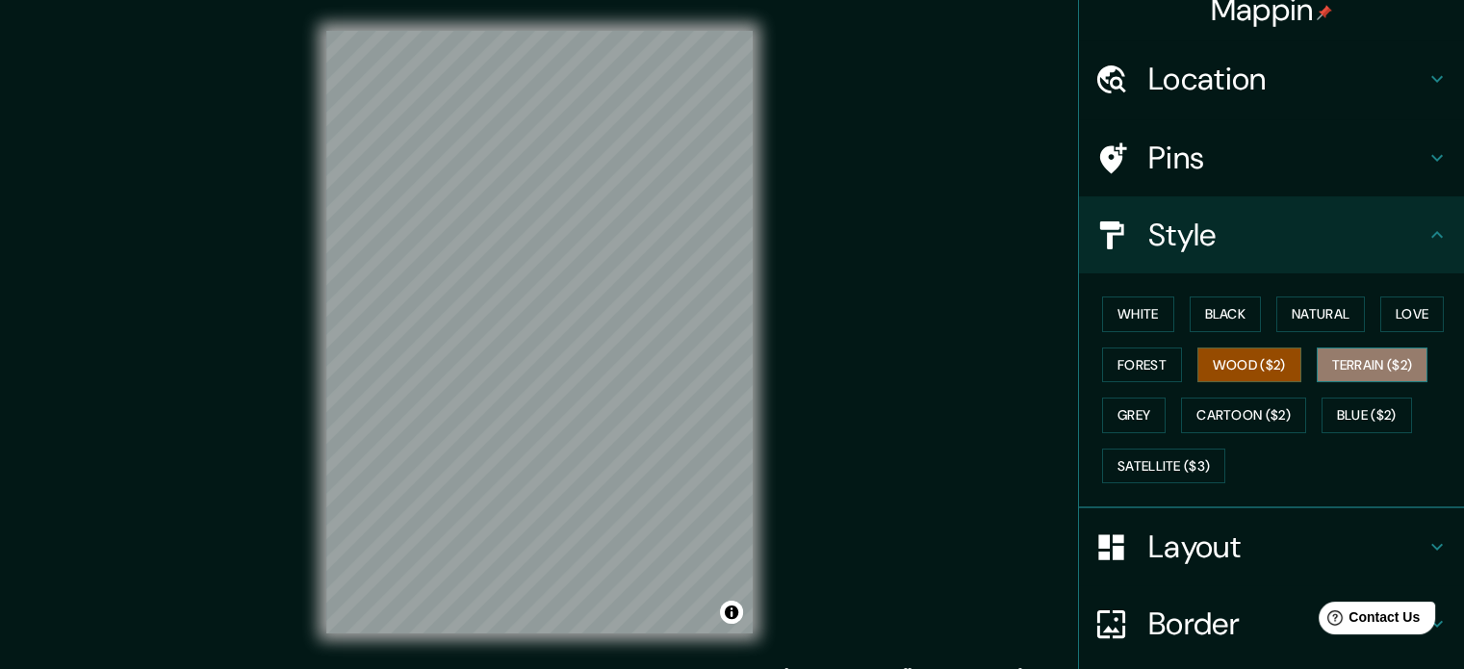
click at [1328, 359] on button "Terrain ($2)" at bounding box center [1373, 365] width 112 height 36
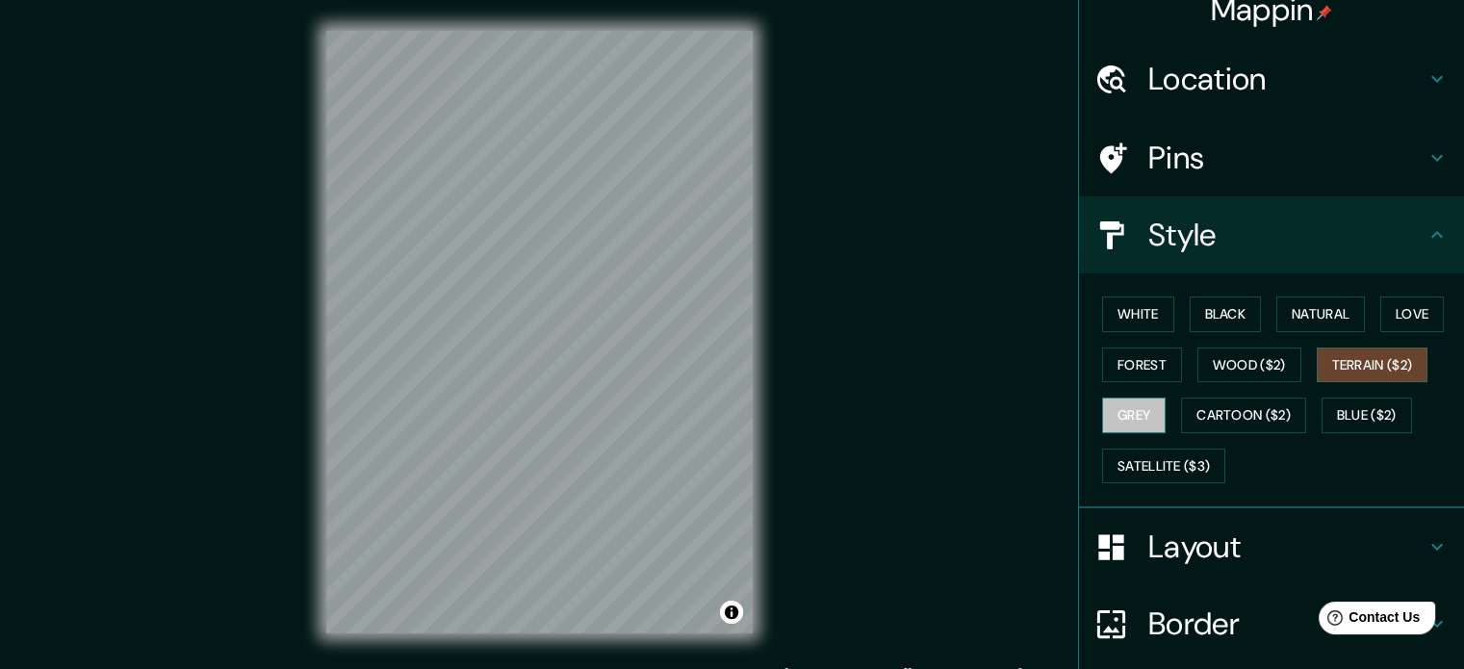
click at [1102, 408] on button "Grey" at bounding box center [1134, 415] width 64 height 36
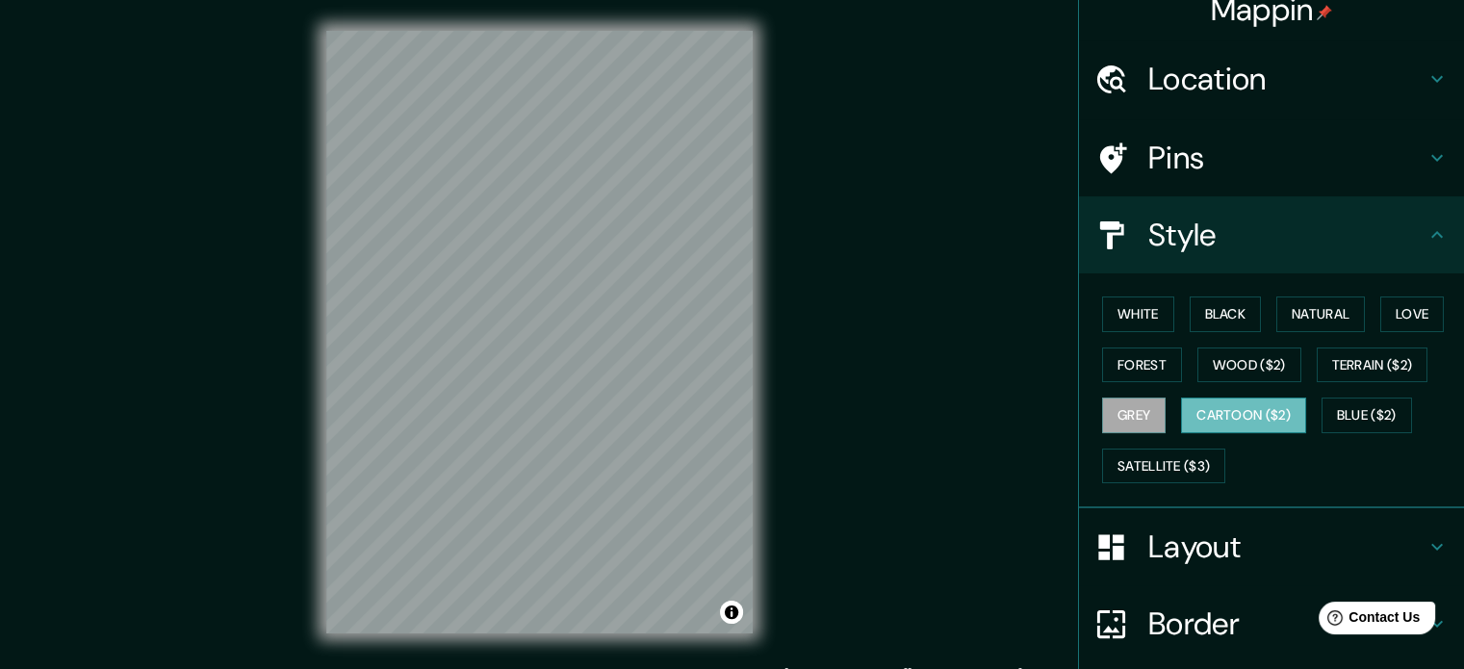
click at [1239, 402] on button "Cartoon ($2)" at bounding box center [1243, 415] width 125 height 36
click at [1364, 415] on button "Blue ($2)" at bounding box center [1366, 415] width 90 height 36
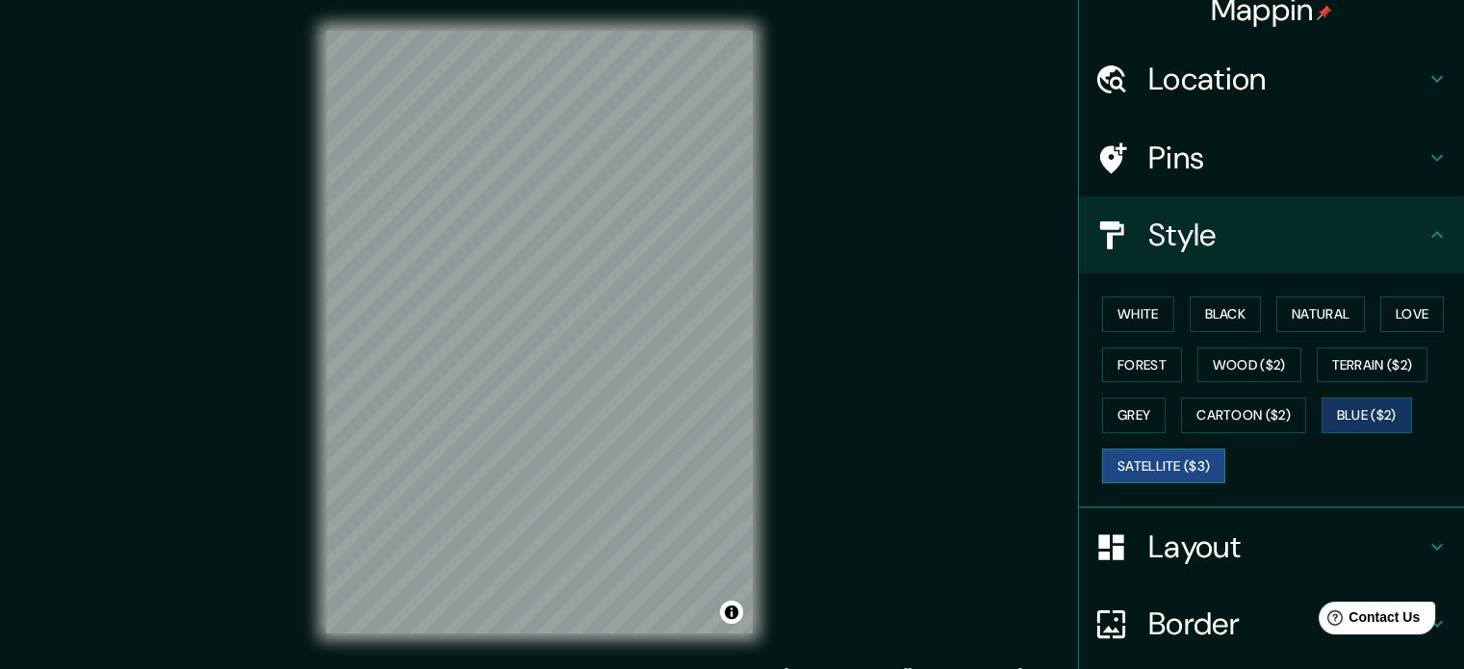
click at [1141, 459] on button "Satellite ($3)" at bounding box center [1163, 466] width 123 height 36
drag, startPoint x: 755, startPoint y: 363, endPoint x: 821, endPoint y: 380, distance: 67.7
click at [821, 380] on div "Mappin Location [GEOGRAPHIC_DATA], [GEOGRAPHIC_DATA], [GEOGRAPHIC_DATA] [GEOGRA…" at bounding box center [732, 347] width 1464 height 695
click at [1148, 80] on h4 "Location" at bounding box center [1286, 79] width 277 height 38
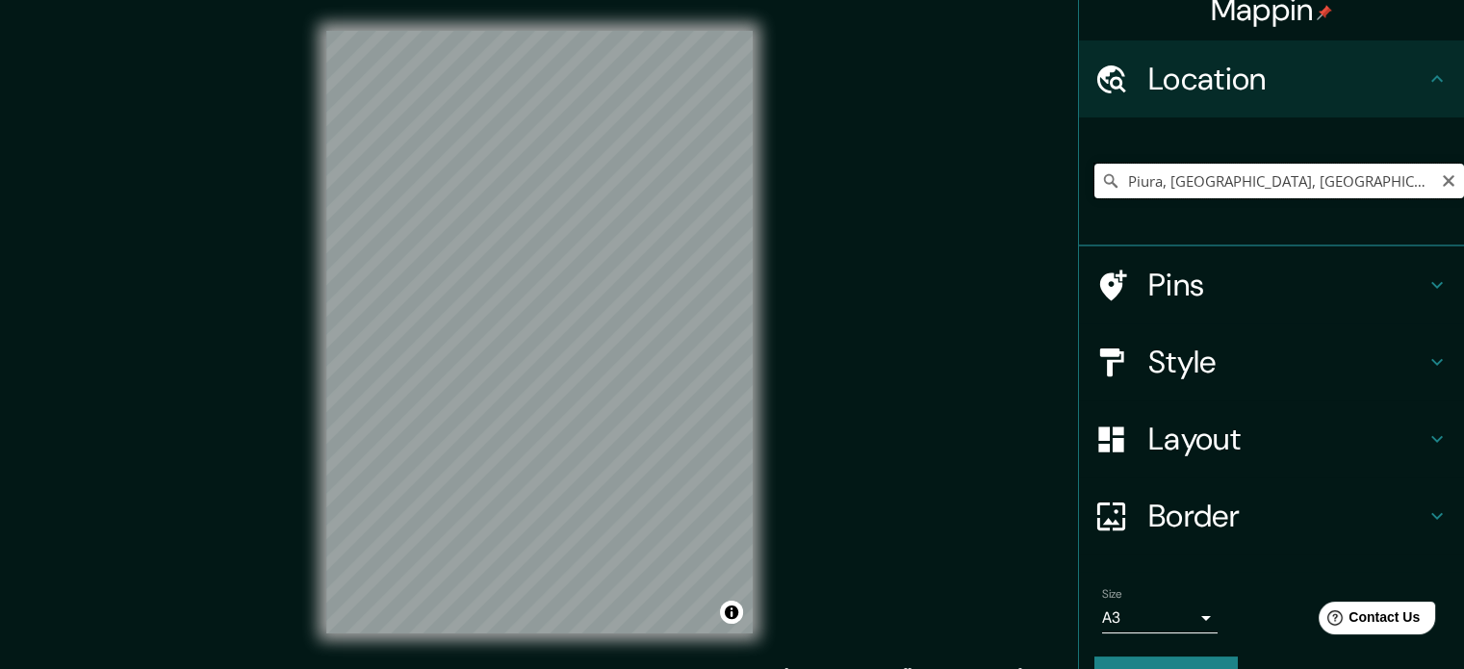
click at [1193, 165] on input "Piura, [GEOGRAPHIC_DATA], [GEOGRAPHIC_DATA]" at bounding box center [1279, 181] width 370 height 35
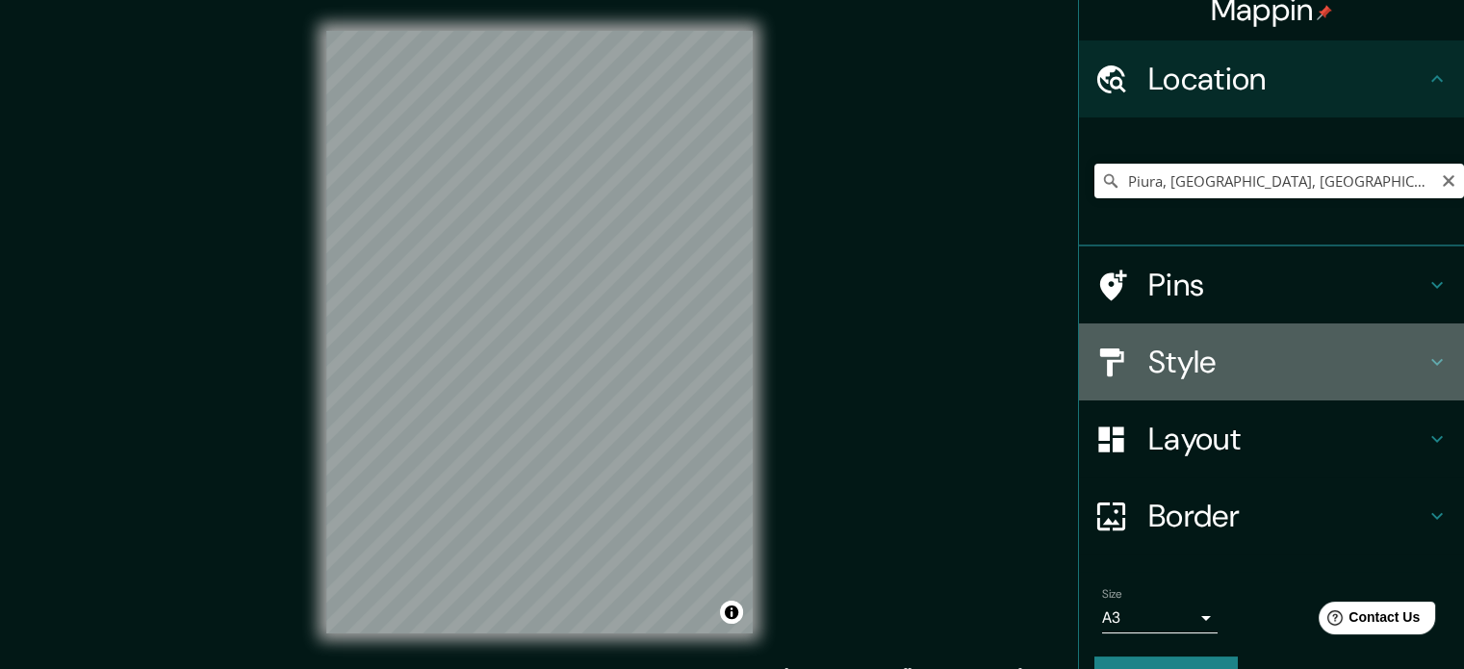
click at [1169, 369] on h4 "Style" at bounding box center [1286, 362] width 277 height 38
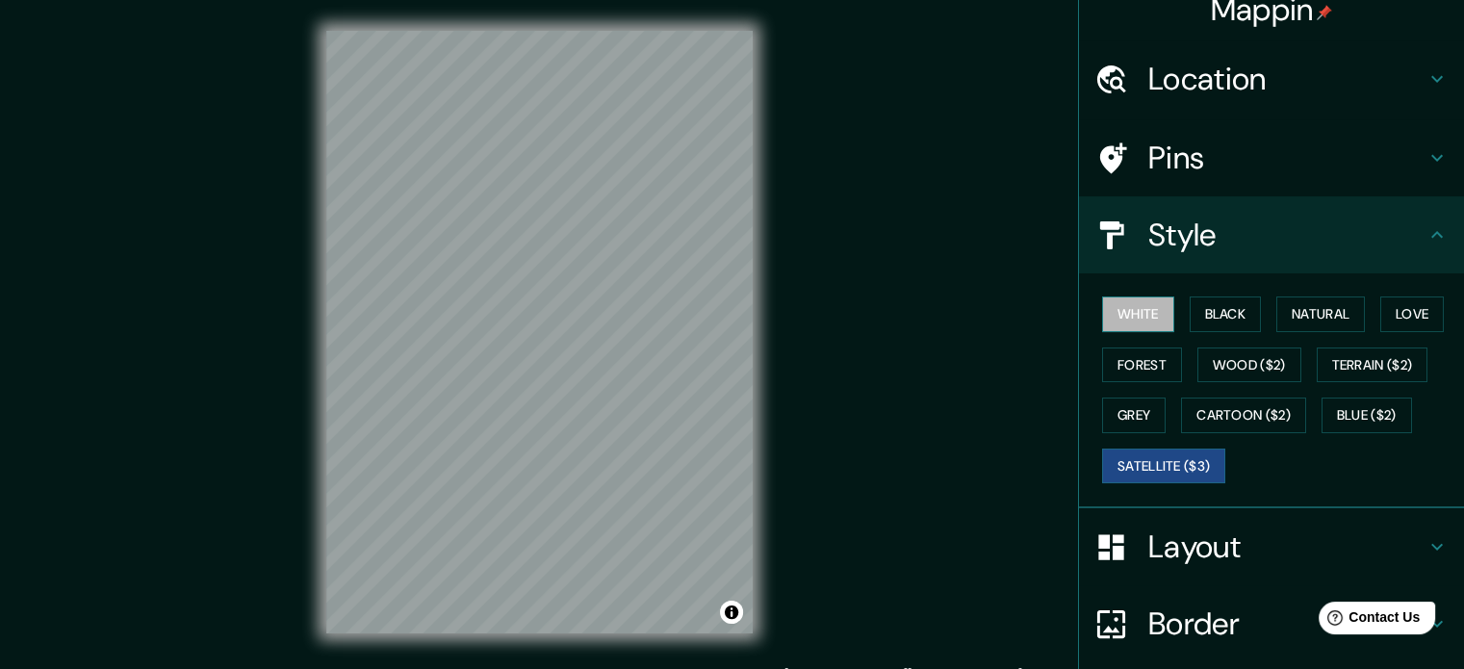
click at [1132, 307] on button "White" at bounding box center [1138, 314] width 72 height 36
click at [1210, 330] on button "Black" at bounding box center [1226, 314] width 72 height 36
drag, startPoint x: 1163, startPoint y: 442, endPoint x: 1155, endPoint y: 453, distance: 13.9
click at [1161, 443] on div "White Black Natural Love Forest Wood ($2) Terrain ($2) Grey Cartoon ($2) Blue (…" at bounding box center [1279, 390] width 370 height 202
drag, startPoint x: 1152, startPoint y: 456, endPoint x: 1218, endPoint y: 410, distance: 80.9
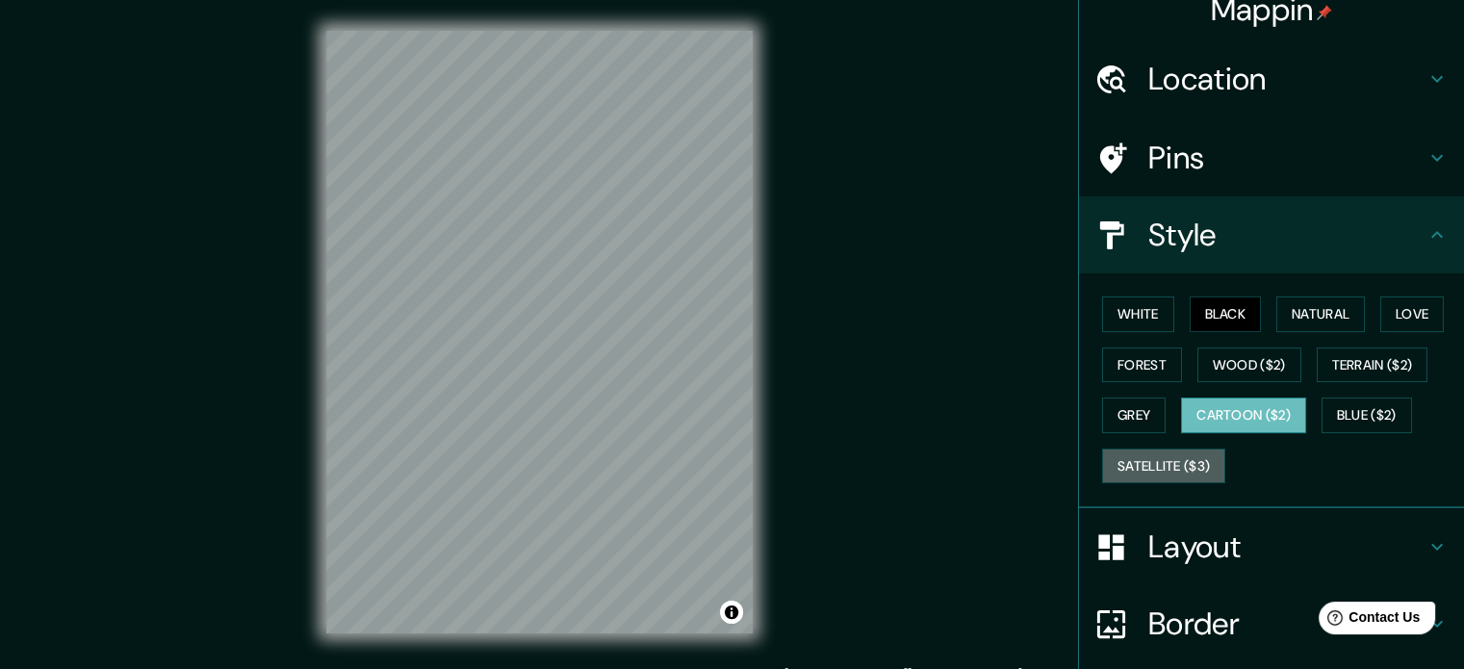
click at [1152, 455] on button "Satellite ($3)" at bounding box center [1163, 466] width 123 height 36
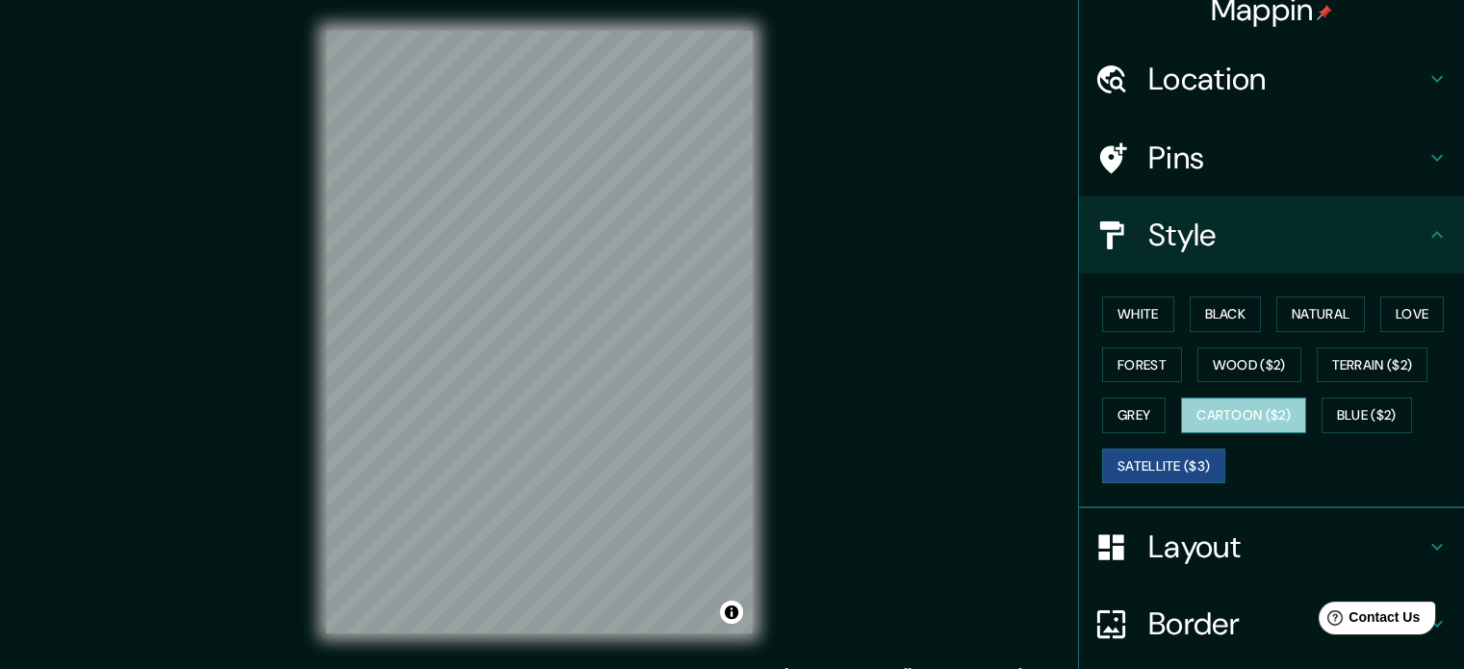
click at [1219, 409] on button "Cartoon ($2)" at bounding box center [1243, 415] width 125 height 36
click at [1136, 461] on button "Satellite ($3)" at bounding box center [1163, 466] width 123 height 36
click at [1224, 298] on button "Black" at bounding box center [1226, 314] width 72 height 36
click at [1143, 449] on button "Satellite ($3)" at bounding box center [1163, 466] width 123 height 36
click at [1232, 299] on button "Black" at bounding box center [1226, 314] width 72 height 36
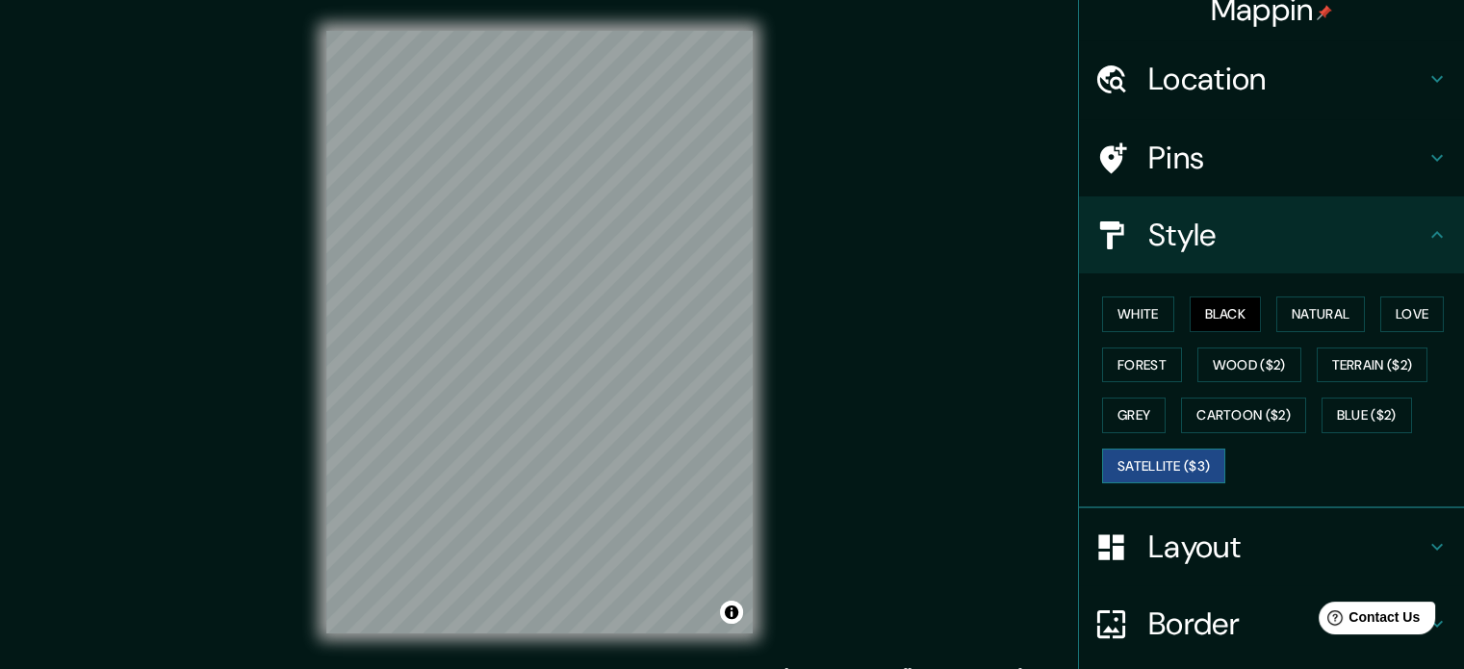
click at [1182, 461] on button "Satellite ($3)" at bounding box center [1163, 466] width 123 height 36
click at [1136, 318] on button "White" at bounding box center [1138, 314] width 72 height 36
click at [1113, 450] on button "Satellite ($3)" at bounding box center [1163, 466] width 123 height 36
click at [1137, 321] on button "White" at bounding box center [1138, 314] width 72 height 36
click at [1146, 465] on button "Satellite ($3)" at bounding box center [1163, 466] width 123 height 36
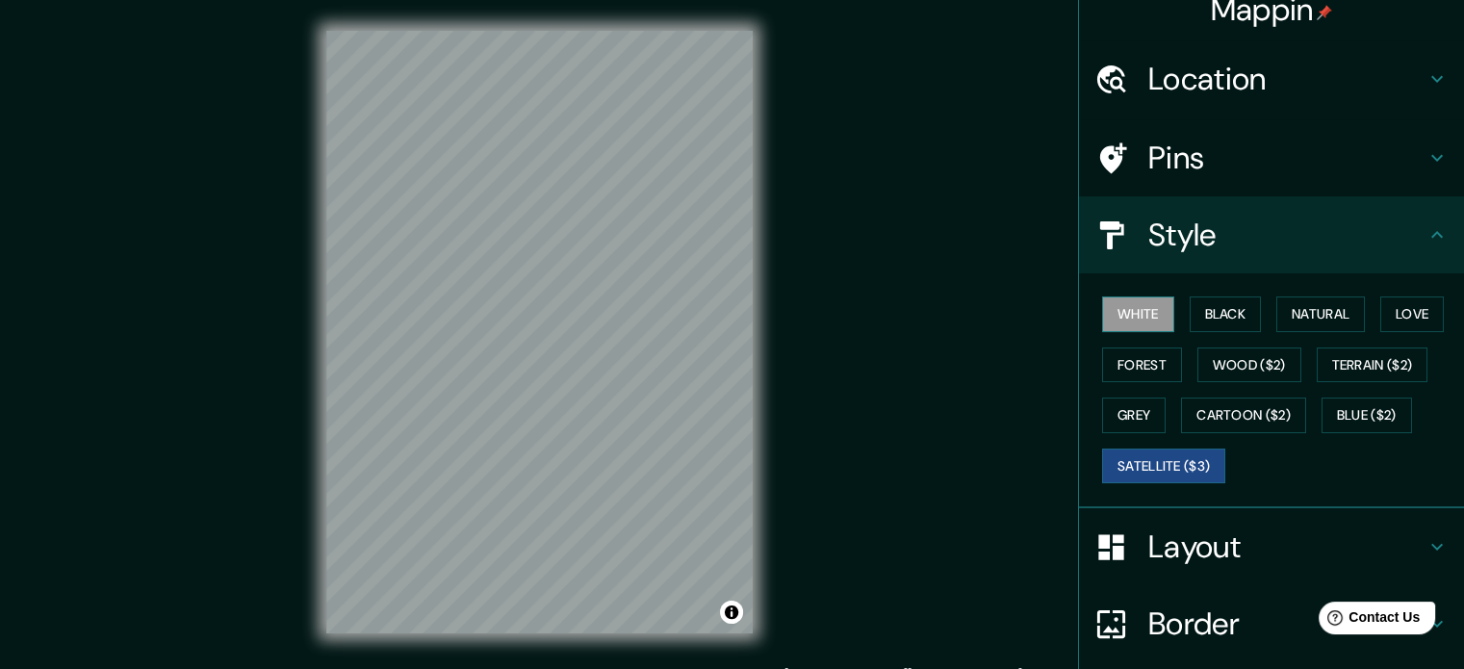
click at [1132, 307] on button "White" at bounding box center [1138, 314] width 72 height 36
click at [1150, 465] on button "Satellite ($3)" at bounding box center [1163, 466] width 123 height 36
click at [1139, 299] on button "White" at bounding box center [1138, 314] width 72 height 36
click at [1151, 460] on button "Satellite ($3)" at bounding box center [1163, 466] width 123 height 36
